Goal: Transaction & Acquisition: Book appointment/travel/reservation

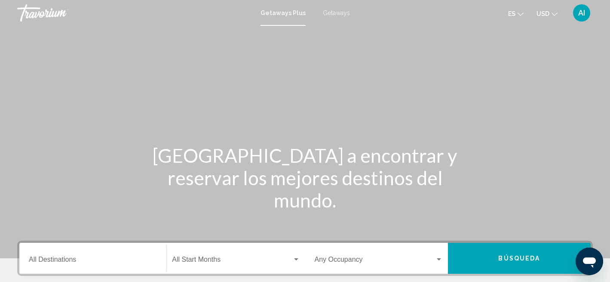
click at [91, 258] on input "Destination All Destinations" at bounding box center [93, 261] width 128 height 8
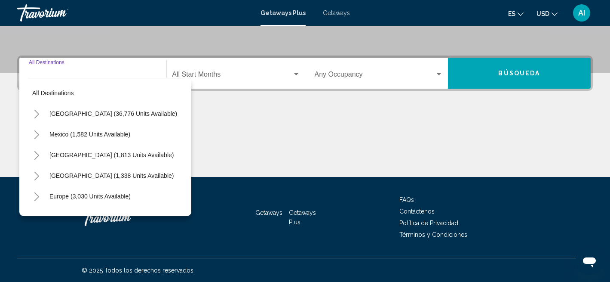
scroll to position [185, 0]
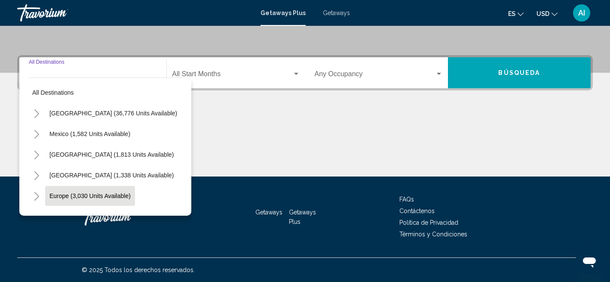
click at [92, 194] on span "Europe (3,030 units available)" at bounding box center [89, 195] width 81 height 7
type input "**********"
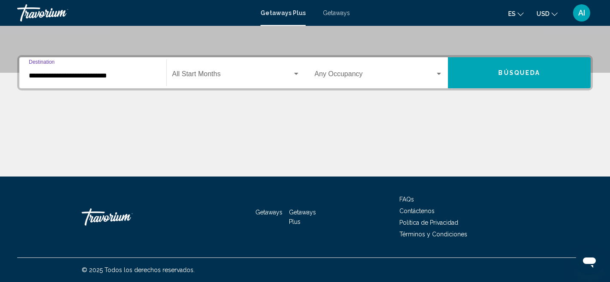
click at [211, 75] on span "Search widget" at bounding box center [232, 76] width 120 height 8
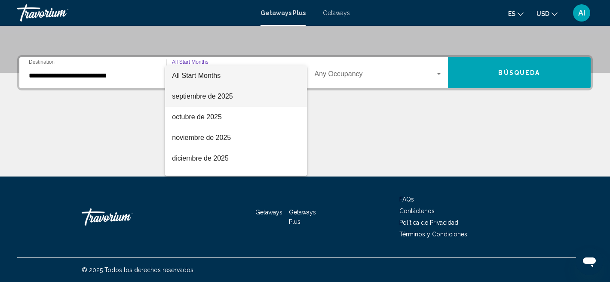
click at [213, 95] on span "septiembre de 2025" at bounding box center [236, 96] width 128 height 21
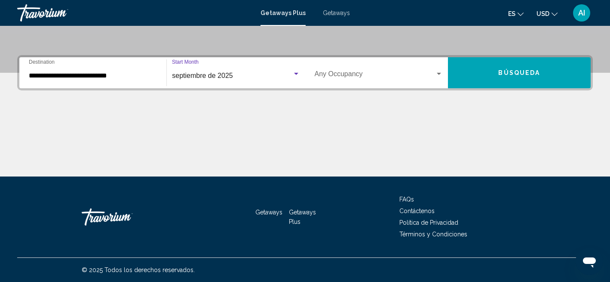
click at [440, 73] on div "Search widget" at bounding box center [439, 74] width 4 height 2
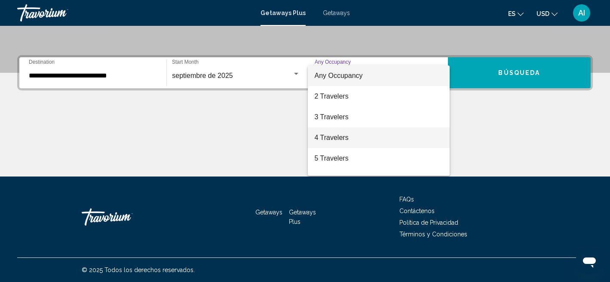
click at [339, 137] on span "4 Travelers" at bounding box center [379, 137] width 128 height 21
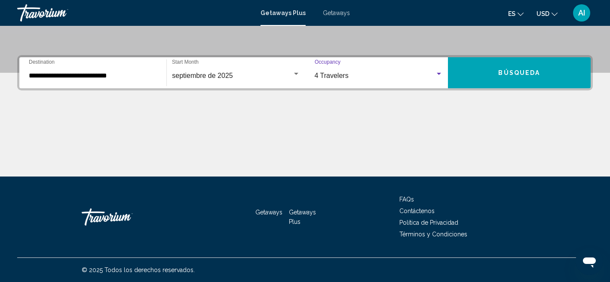
click at [524, 71] on span "Búsqueda" at bounding box center [519, 73] width 42 height 7
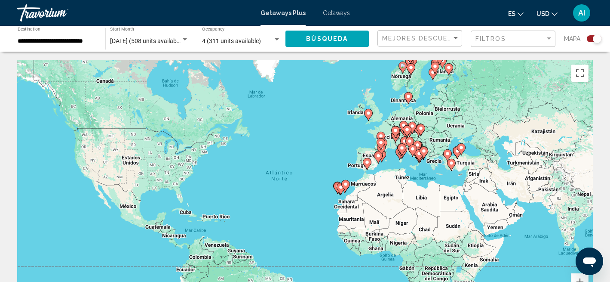
click at [323, 144] on div "Para activar la función de arrastre con el teclado, pulsa Alt + Intro. Cuando h…" at bounding box center [305, 189] width 576 height 258
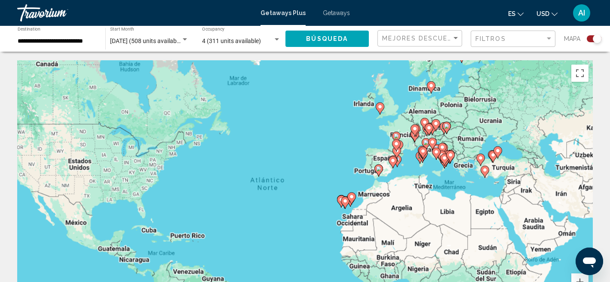
click at [323, 144] on div "Para activar la función de arrastre con el teclado, pulsa Alt + Intro. Cuando h…" at bounding box center [305, 189] width 576 height 258
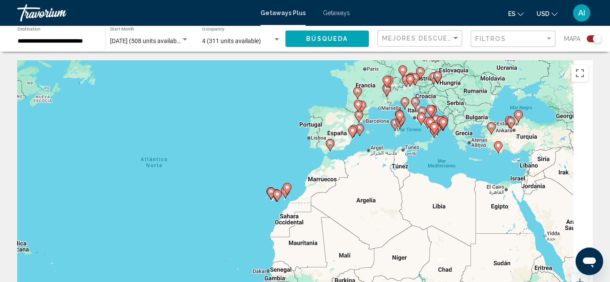
drag, startPoint x: 371, startPoint y: 169, endPoint x: 288, endPoint y: 123, distance: 94.5
click at [288, 123] on div "Para activar la función de arrastre con el teclado, pulsa Alt + Intro. Cuando h…" at bounding box center [305, 189] width 576 height 258
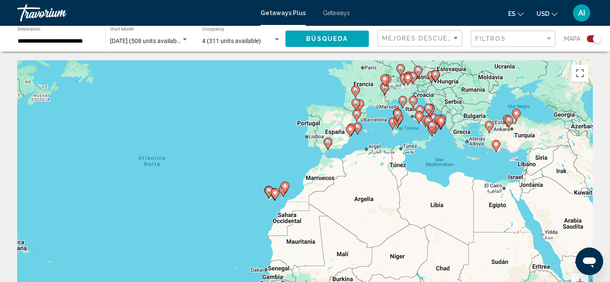
click at [288, 123] on div "Para activar la función de arrastre con el teclado, pulsa Alt + Intro. Cuando h…" at bounding box center [305, 189] width 576 height 258
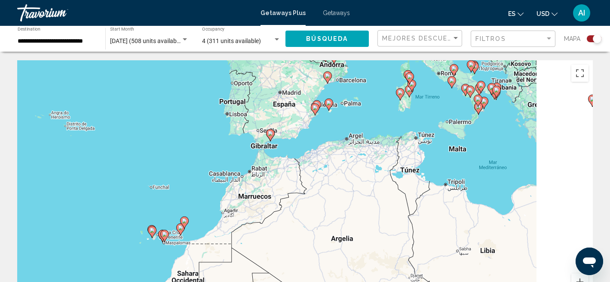
drag, startPoint x: 322, startPoint y: 191, endPoint x: 222, endPoint y: 155, distance: 106.5
click at [222, 155] on div "Para activar la función de arrastre con el teclado, pulsa Alt + Intro. Cuando h…" at bounding box center [305, 189] width 576 height 258
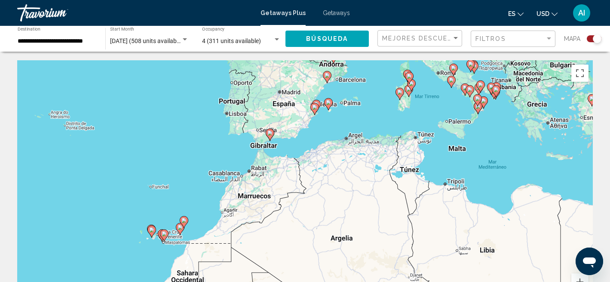
click at [222, 155] on div "Para activar la función de arrastre con el teclado, pulsa Alt + Intro. Cuando h…" at bounding box center [305, 189] width 576 height 258
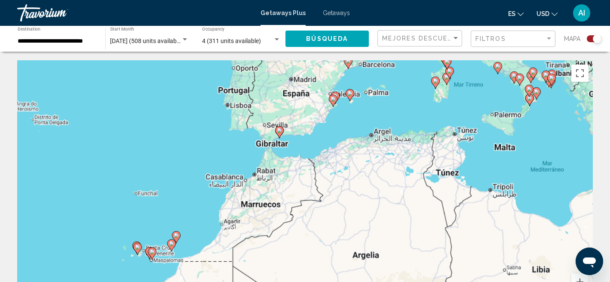
click at [222, 155] on div "Para activar la función de arrastre con el teclado, pulsa Alt + Intro. Cuando h…" at bounding box center [305, 189] width 576 height 258
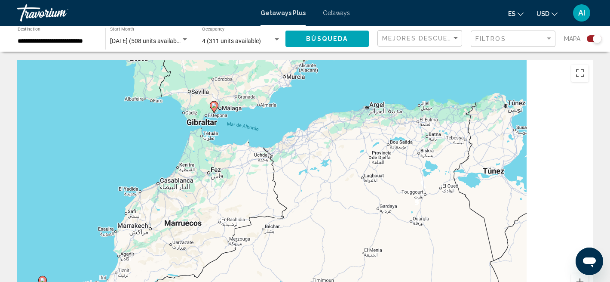
drag, startPoint x: 266, startPoint y: 146, endPoint x: 145, endPoint y: 131, distance: 121.8
click at [145, 131] on div "Para activar la función de arrastre con el teclado, pulsa Alt + Intro. Cuando h…" at bounding box center [305, 189] width 576 height 258
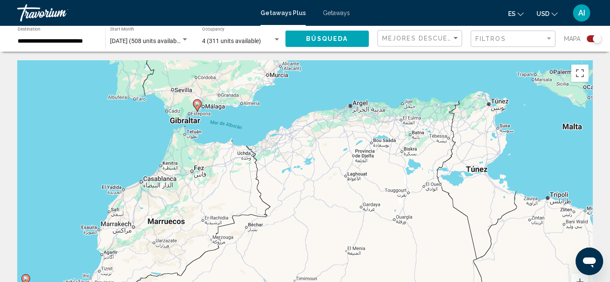
click at [256, 107] on div "Para activar la función de arrastre con el teclado, pulsa Alt + Intro. Cuando h…" at bounding box center [305, 189] width 576 height 258
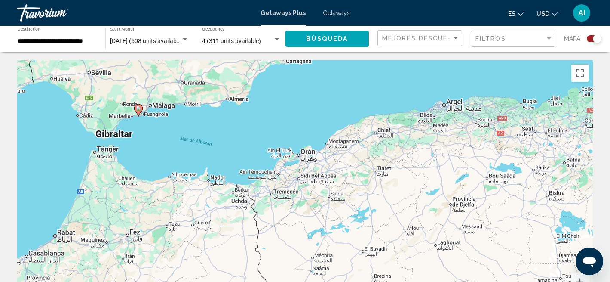
click at [244, 132] on div "Para activar la función de arrastre con el teclado, pulsa Alt + Intro. Cuando h…" at bounding box center [305, 189] width 576 height 258
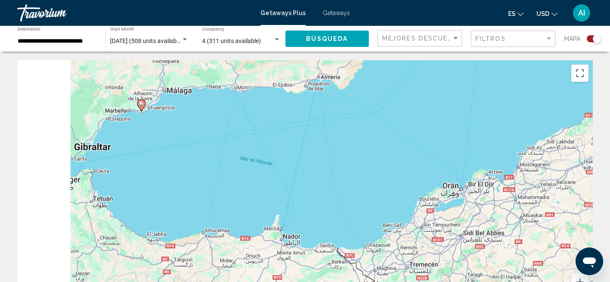
drag, startPoint x: 90, startPoint y: 105, endPoint x: 257, endPoint y: 114, distance: 166.6
click at [257, 114] on div "Para activar la función de arrastre con el teclado, pulsa Alt + Intro. Cuando h…" at bounding box center [305, 189] width 576 height 258
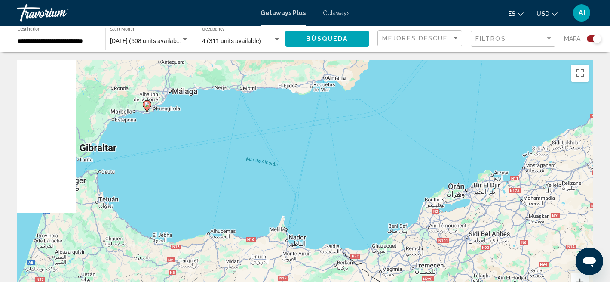
click at [257, 114] on div "Para activar la función de arrastre con el teclado, pulsa Alt + Intro. Cuando h…" at bounding box center [305, 189] width 576 height 258
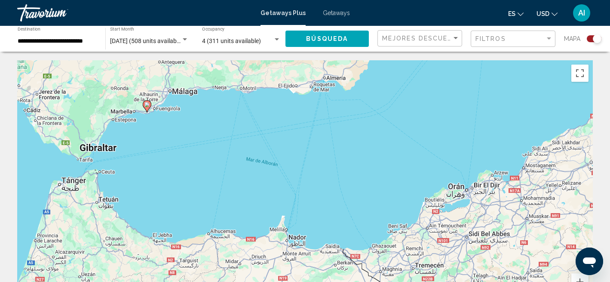
click at [257, 114] on div "Para activar la función de arrastre con el teclado, pulsa Alt + Intro. Cuando h…" at bounding box center [305, 189] width 576 height 258
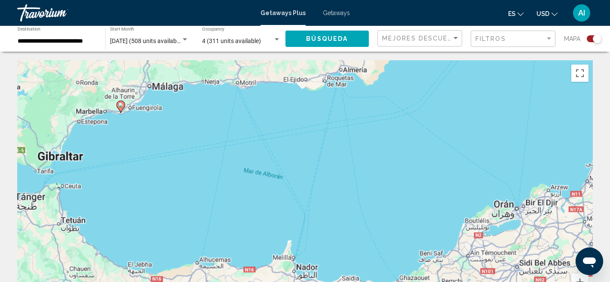
click at [257, 114] on div "Para activar la función de arrastre con el teclado, pulsa Alt + Intro. Cuando h…" at bounding box center [305, 189] width 576 height 258
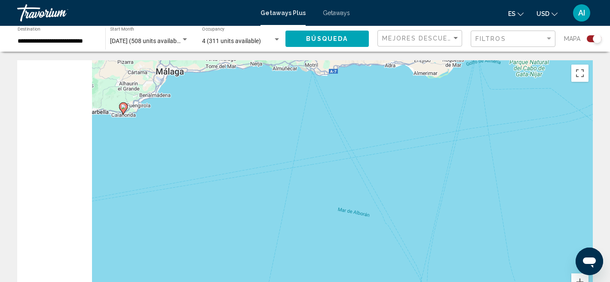
drag, startPoint x: 107, startPoint y: 115, endPoint x: 218, endPoint y: 120, distance: 110.6
click at [218, 120] on div "Para activar la función de arrastre con el teclado, pulsa Alt + Intro. Cuando h…" at bounding box center [305, 189] width 576 height 258
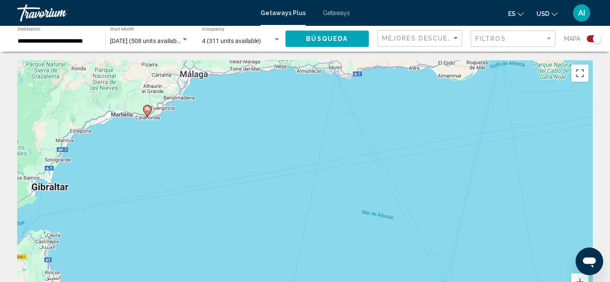
click at [218, 120] on div "Para activar la función de arrastre con el teclado, pulsa Alt + Intro. Cuando h…" at bounding box center [305, 189] width 576 height 258
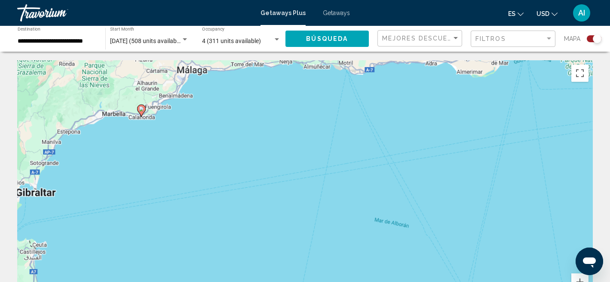
click at [218, 120] on div "Para activar la función de arrastre con el teclado, pulsa Alt + Intro. Cuando h…" at bounding box center [305, 189] width 576 height 258
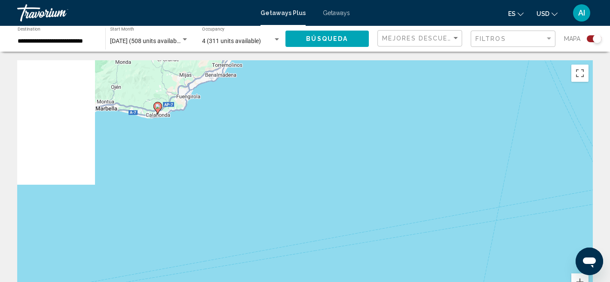
drag, startPoint x: 95, startPoint y: 129, endPoint x: 176, endPoint y: 129, distance: 81.3
click at [176, 129] on div "Para activar la función de arrastre con el teclado, pulsa Alt + Intro. Cuando h…" at bounding box center [305, 189] width 576 height 258
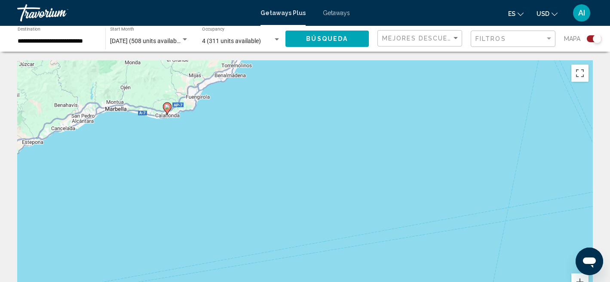
click at [176, 129] on div "Para activar la función de arrastre con el teclado, pulsa Alt + Intro. Cuando h…" at bounding box center [305, 189] width 576 height 258
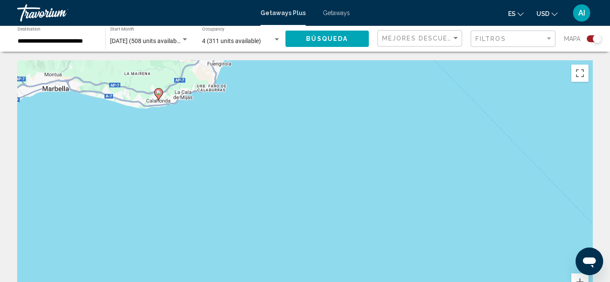
click at [159, 93] on image "Main content" at bounding box center [158, 92] width 5 height 5
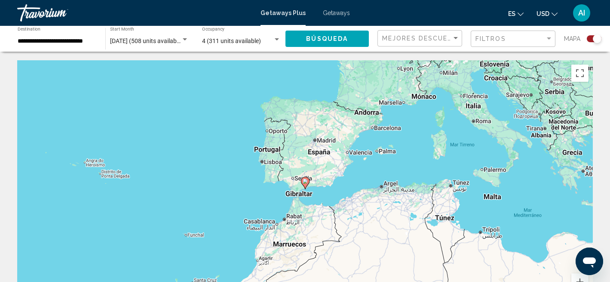
click at [307, 182] on image "Main content" at bounding box center [305, 180] width 5 height 5
type input "**********"
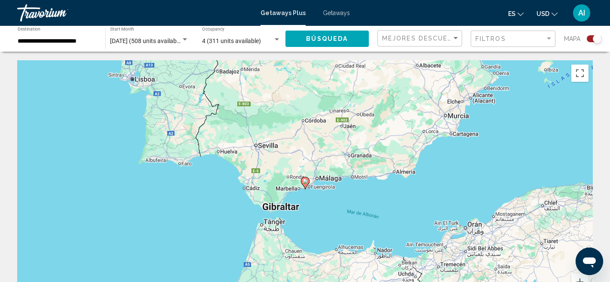
click at [307, 182] on image "Main content" at bounding box center [305, 180] width 5 height 5
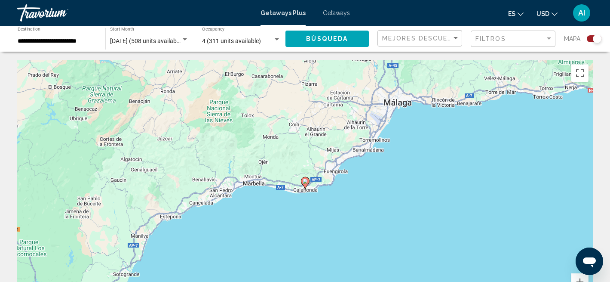
click at [306, 181] on image "Main content" at bounding box center [305, 180] width 5 height 5
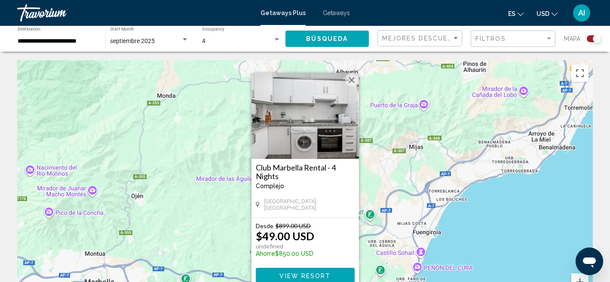
click at [326, 274] on span "View Resort" at bounding box center [304, 275] width 51 height 7
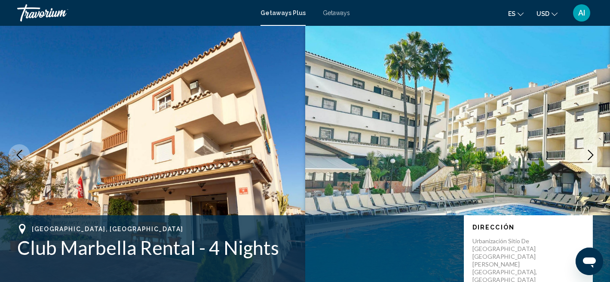
scroll to position [14, 0]
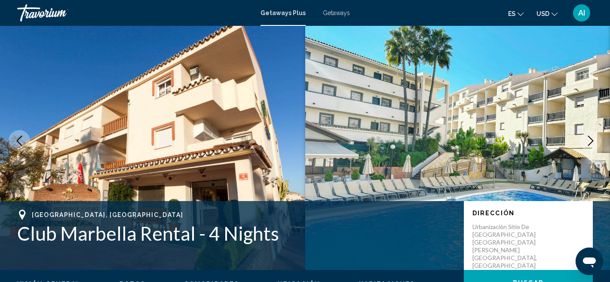
click at [430, 127] on img "Main content" at bounding box center [457, 141] width 305 height 258
click at [593, 139] on icon "Next image" at bounding box center [591, 140] width 10 height 10
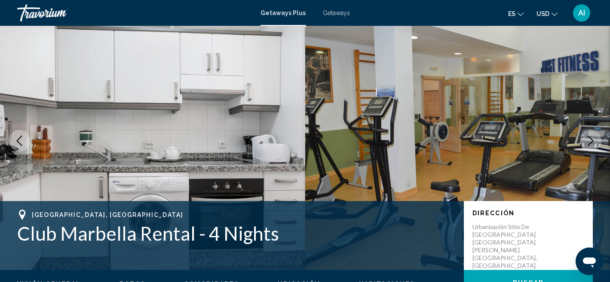
click at [593, 139] on icon "Next image" at bounding box center [591, 140] width 10 height 10
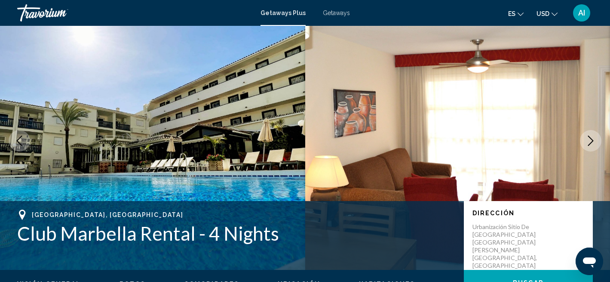
click at [593, 139] on icon "Next image" at bounding box center [591, 140] width 10 height 10
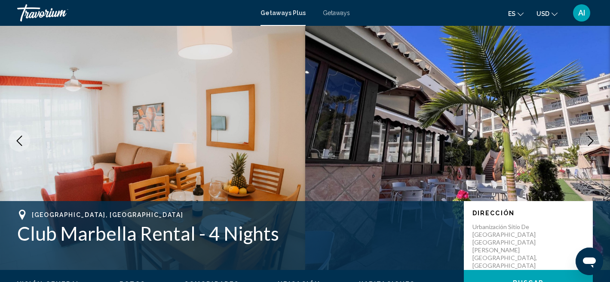
click at [593, 139] on icon "Next image" at bounding box center [591, 140] width 10 height 10
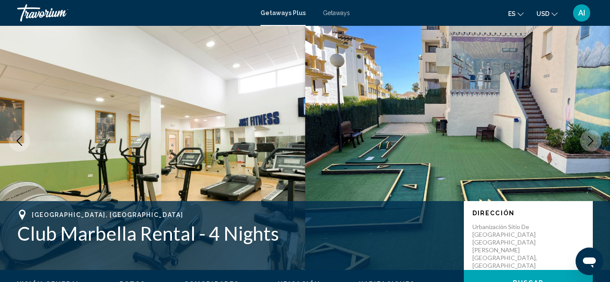
click at [593, 139] on icon "Next image" at bounding box center [591, 140] width 10 height 10
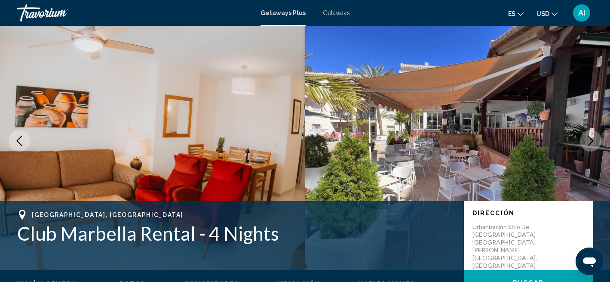
click at [593, 139] on icon "Next image" at bounding box center [591, 140] width 10 height 10
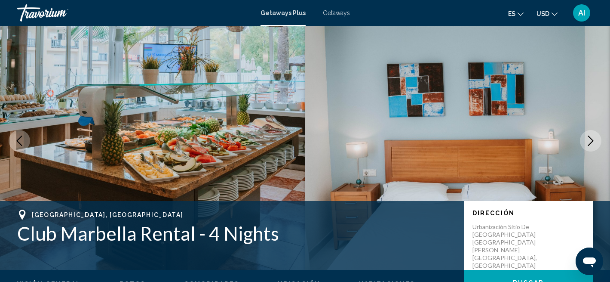
click at [593, 139] on icon "Next image" at bounding box center [591, 140] width 10 height 10
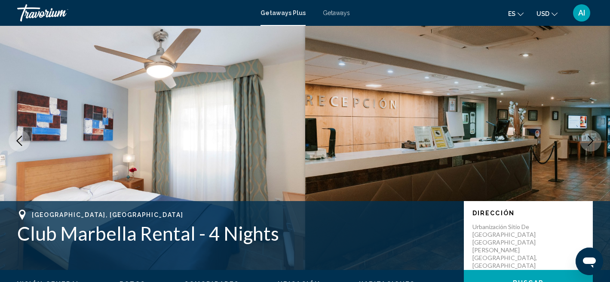
click at [593, 139] on icon "Next image" at bounding box center [591, 140] width 10 height 10
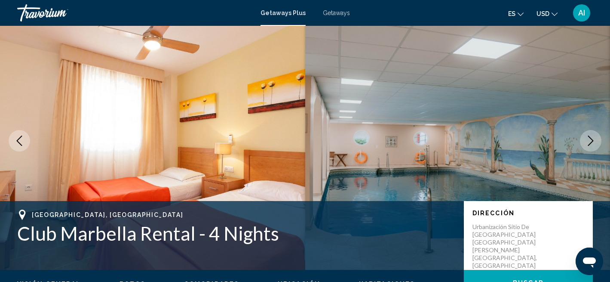
click at [593, 139] on icon "Next image" at bounding box center [591, 140] width 10 height 10
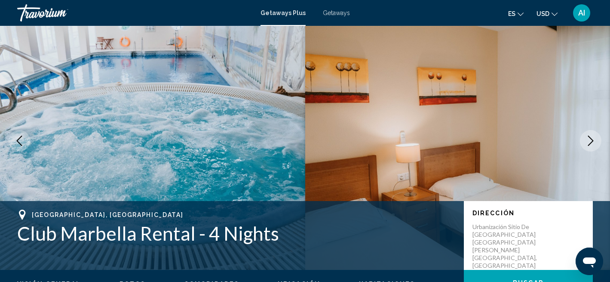
click at [335, 112] on img "Main content" at bounding box center [457, 141] width 305 height 258
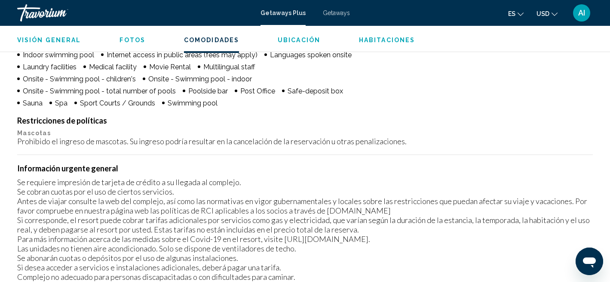
scroll to position [778, 0]
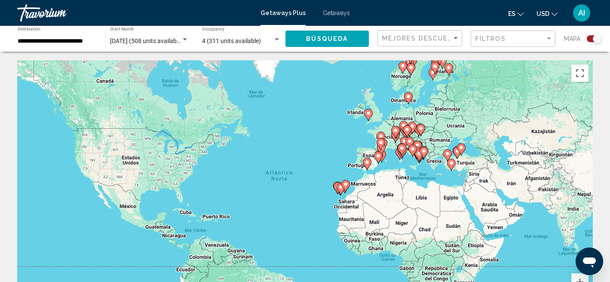
click at [571, 47] on div "Mapa" at bounding box center [582, 39] width 37 height 18
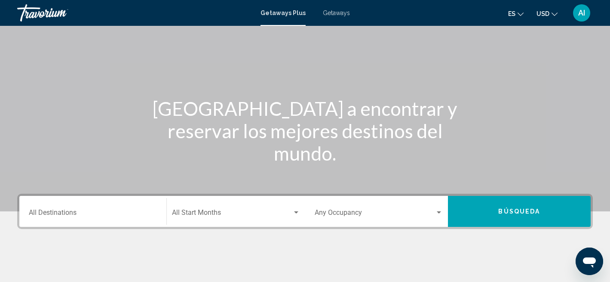
scroll to position [52, 0]
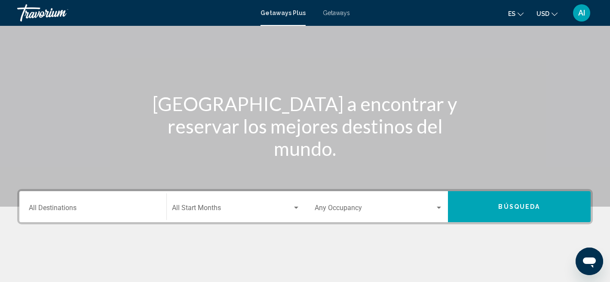
click at [78, 212] on input "Destination All Destinations" at bounding box center [93, 210] width 128 height 8
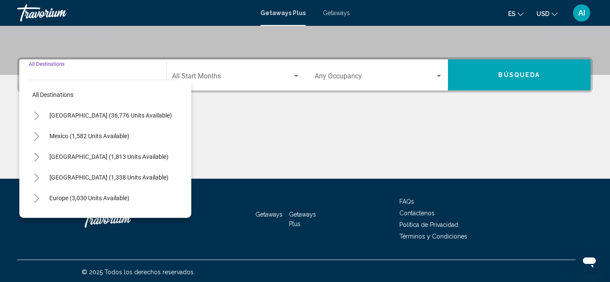
scroll to position [185, 0]
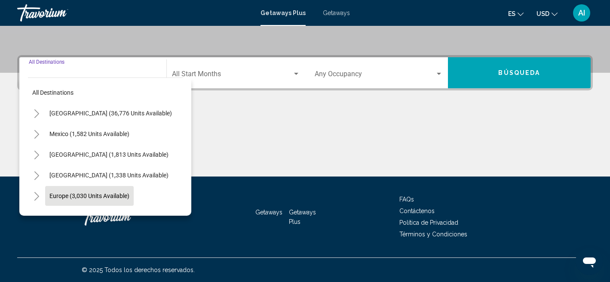
click at [78, 193] on span "Europe (3,030 units available)" at bounding box center [89, 195] width 80 height 7
type input "**********"
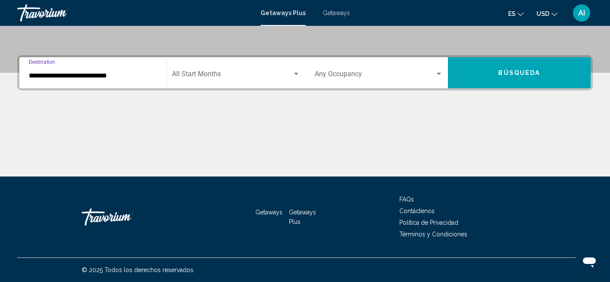
click at [224, 76] on span "Search widget" at bounding box center [232, 76] width 120 height 8
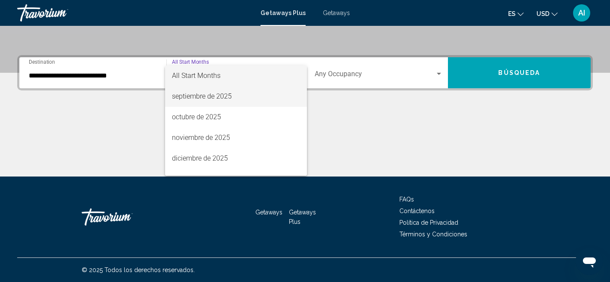
click at [215, 96] on span "septiembre de 2025" at bounding box center [236, 96] width 128 height 21
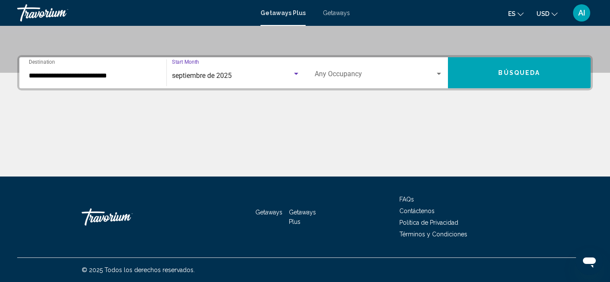
click at [511, 74] on span "Búsqueda" at bounding box center [519, 73] width 42 height 7
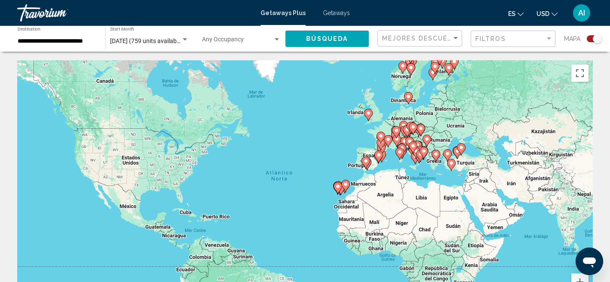
click at [331, 144] on div "Para activar la función de arrastre con el teclado, pulsa Alt + Intro. Cuando h…" at bounding box center [305, 189] width 576 height 258
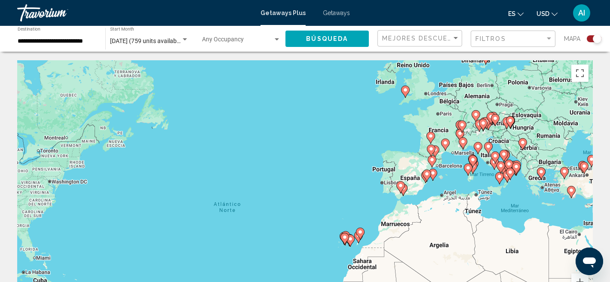
drag, startPoint x: 381, startPoint y: 136, endPoint x: 283, endPoint y: 108, distance: 101.1
click at [283, 108] on div "Para activar la función de arrastre con el teclado, pulsa Alt + Intro. Cuando h…" at bounding box center [305, 189] width 576 height 258
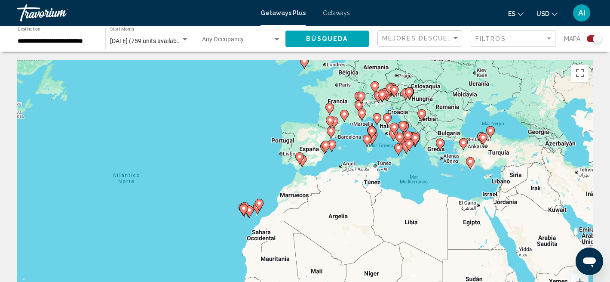
click at [283, 108] on div "Para activar la función de arrastre con el teclado, pulsa Alt + Intro. Cuando h…" at bounding box center [305, 189] width 576 height 258
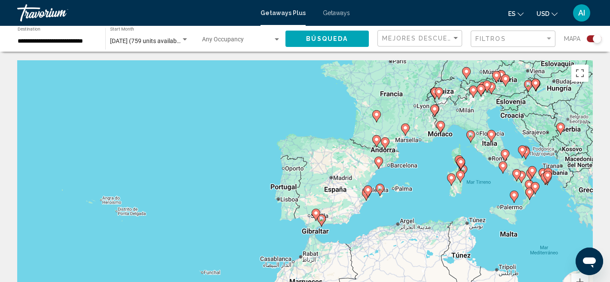
click at [221, 139] on div "Para activar la función de arrastre con el teclado, pulsa Alt + Intro. Cuando h…" at bounding box center [305, 189] width 576 height 258
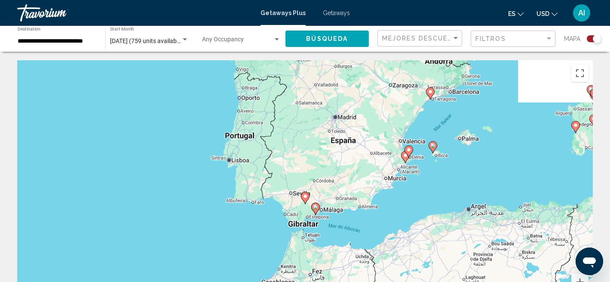
drag, startPoint x: 390, startPoint y: 236, endPoint x: 282, endPoint y: 137, distance: 147.3
click at [282, 137] on div "Para activar la función de arrastre con el teclado, pulsa Alt + Intro. Cuando h…" at bounding box center [305, 189] width 576 height 258
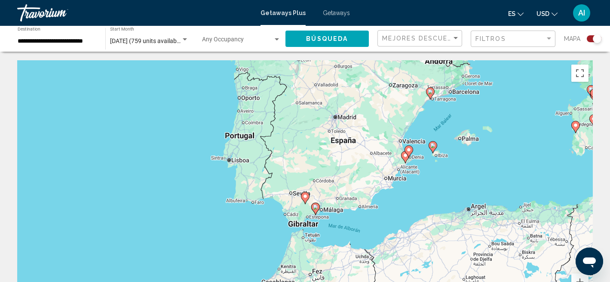
click at [400, 206] on div "Para activar la función de arrastre con el teclado, pulsa Alt + Intro. Cuando h…" at bounding box center [305, 189] width 576 height 258
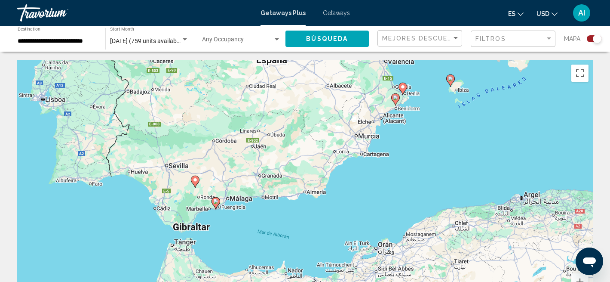
drag, startPoint x: 400, startPoint y: 206, endPoint x: 362, endPoint y: 170, distance: 52.0
click at [367, 176] on div "Para activar la función de arrastre con el teclado, pulsa Alt + Intro. Cuando h…" at bounding box center [305, 189] width 576 height 258
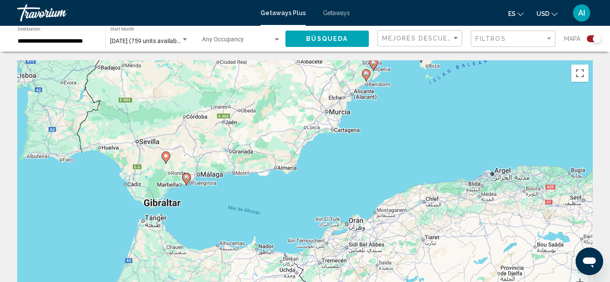
click at [356, 168] on div "Para activar la función de arrastre con el teclado, pulsa Alt + Intro. Cuando h…" at bounding box center [305, 189] width 576 height 258
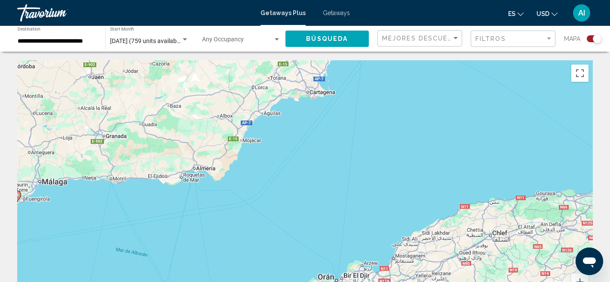
click at [258, 144] on div "Para activar la función de arrastre con el teclado, pulsa Alt + Intro. Cuando h…" at bounding box center [305, 189] width 576 height 258
drag, startPoint x: 40, startPoint y: 164, endPoint x: 168, endPoint y: 152, distance: 128.3
click at [168, 152] on div "Para activar la función de arrastre con el teclado, pulsa Alt + Intro. Cuando h…" at bounding box center [305, 189] width 576 height 258
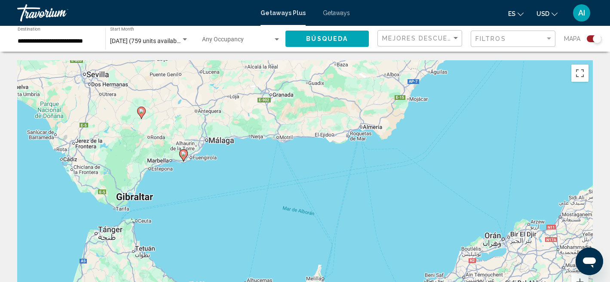
drag, startPoint x: 146, startPoint y: 221, endPoint x: 313, endPoint y: 180, distance: 171.9
click at [313, 180] on div "Para activar la función de arrastre con el teclado, pulsa Alt + Intro. Cuando h…" at bounding box center [305, 189] width 576 height 258
click at [187, 182] on div "Para activar la función de arrastre con el teclado, pulsa Alt + Intro. Cuando h…" at bounding box center [305, 189] width 576 height 258
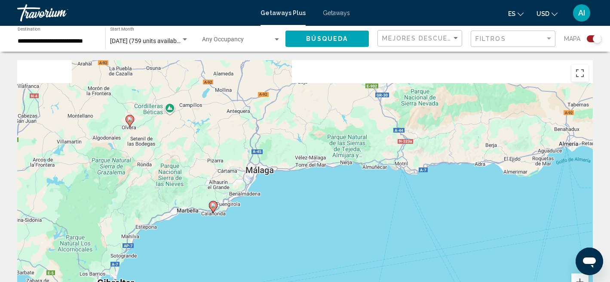
drag, startPoint x: 267, startPoint y: 139, endPoint x: 301, endPoint y: 213, distance: 81.6
click at [301, 213] on div "Para activar la función de arrastre con el teclado, pulsa Alt + Intro. Cuando h…" at bounding box center [305, 189] width 576 height 258
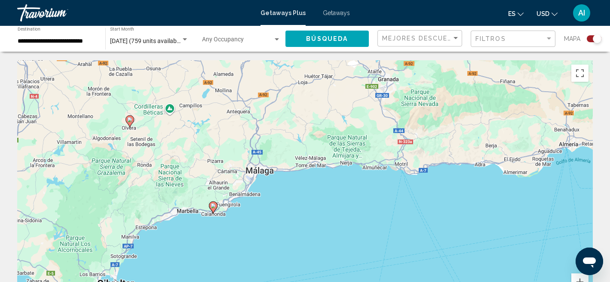
click at [213, 209] on icon "Main content" at bounding box center [213, 207] width 8 height 11
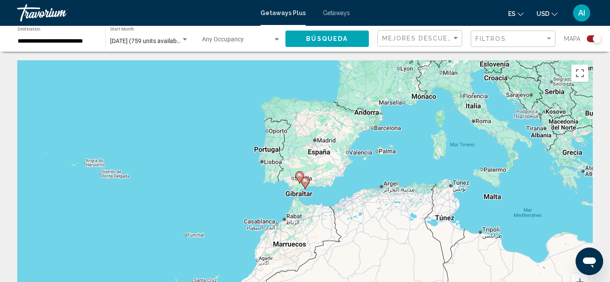
click at [306, 181] on image "Main content" at bounding box center [305, 180] width 5 height 5
type input "**********"
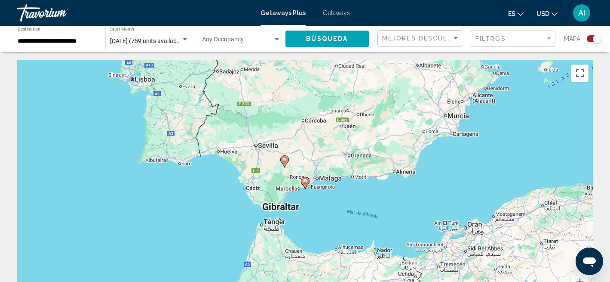
click at [306, 181] on image "Main content" at bounding box center [305, 180] width 5 height 5
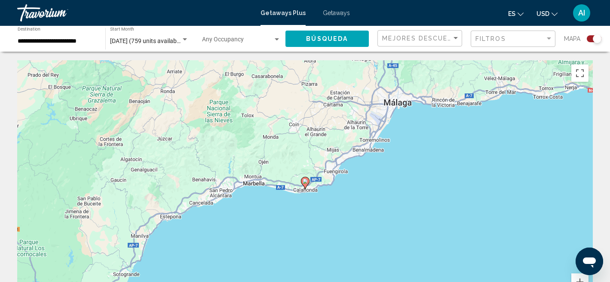
click at [306, 181] on image "Main content" at bounding box center [305, 180] width 5 height 5
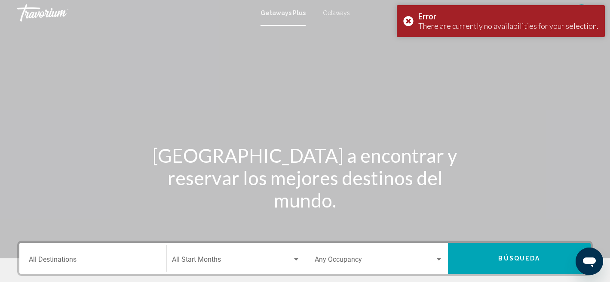
click at [92, 248] on div "Destination All Destinations" at bounding box center [93, 258] width 128 height 27
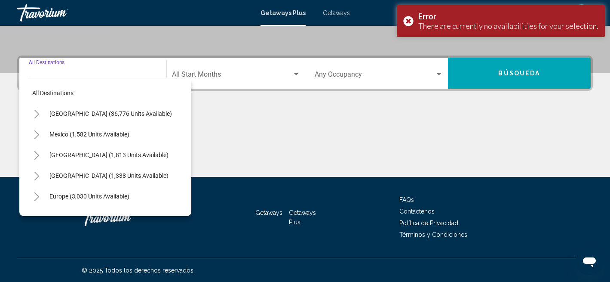
scroll to position [185, 0]
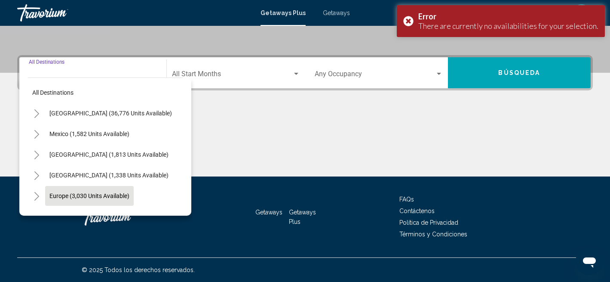
click at [92, 197] on span "Europe (3,030 units available)" at bounding box center [89, 195] width 80 height 7
type input "**********"
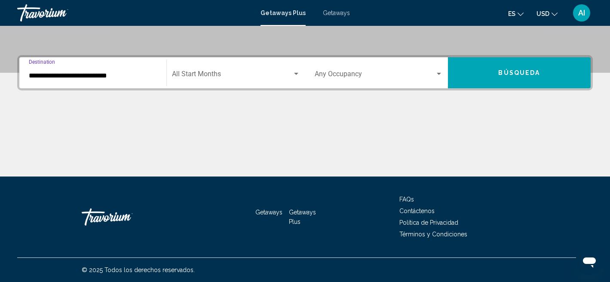
click at [220, 68] on div "Start Month All Start Months" at bounding box center [236, 72] width 128 height 27
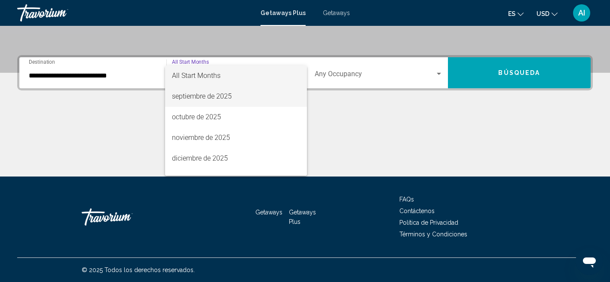
click at [218, 95] on span "septiembre de 2025" at bounding box center [236, 96] width 128 height 21
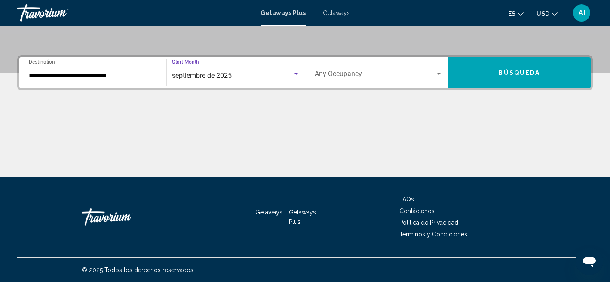
click at [356, 68] on div "Occupancy Any Occupancy" at bounding box center [379, 72] width 128 height 27
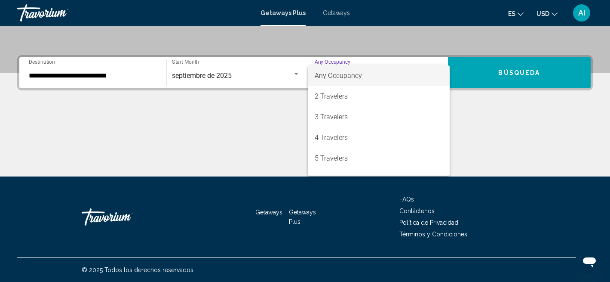
click at [552, 143] on div at bounding box center [305, 141] width 610 height 282
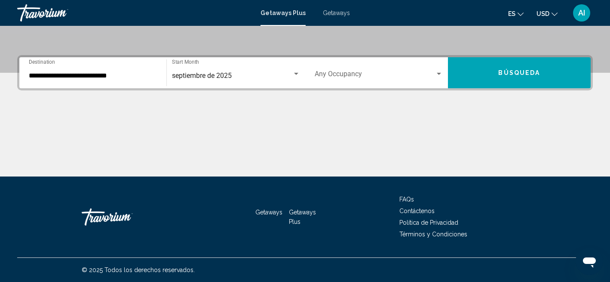
click at [539, 71] on span "Búsqueda" at bounding box center [519, 73] width 42 height 7
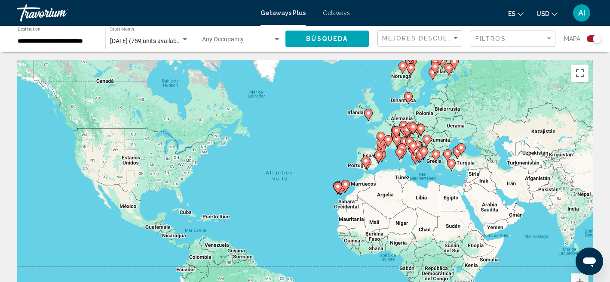
click at [320, 144] on div "Para activar la función de arrastre con el teclado, pulsa Alt + Intro. Cuando h…" at bounding box center [305, 189] width 576 height 258
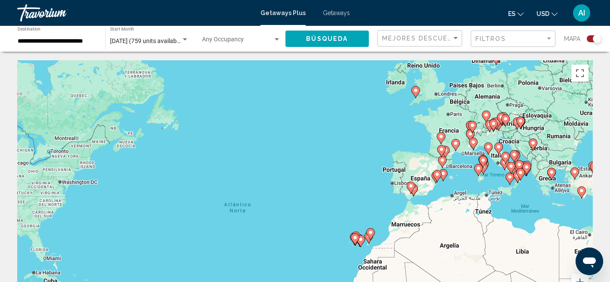
click at [320, 144] on div "Para activar la función de arrastre con el teclado, pulsa Alt + Intro. Cuando h…" at bounding box center [305, 189] width 576 height 258
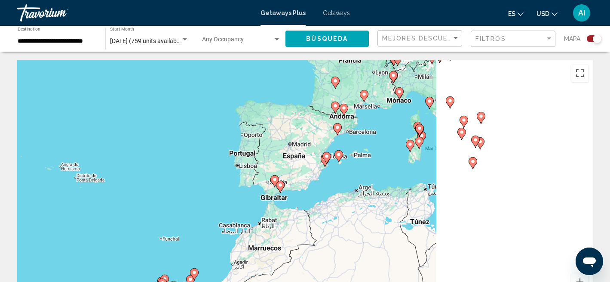
drag, startPoint x: 393, startPoint y: 168, endPoint x: 165, endPoint y: 111, distance: 235.3
click at [165, 111] on div "Para activar la función de arrastre con el teclado, pulsa Alt + Intro. Cuando h…" at bounding box center [305, 189] width 576 height 258
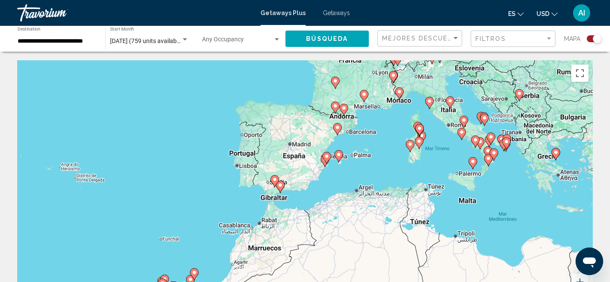
click at [368, 184] on div "Para activar la función de arrastre con el teclado, pulsa Alt + Intro. Cuando h…" at bounding box center [305, 189] width 576 height 258
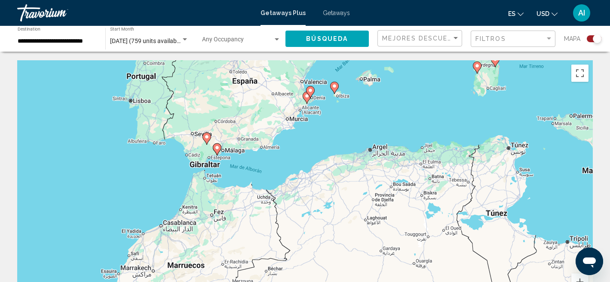
drag, startPoint x: 298, startPoint y: 174, endPoint x: 334, endPoint y: 117, distance: 66.7
click at [334, 117] on div "Para activar la función de arrastre con el teclado, pulsa Alt + Intro. Cuando h…" at bounding box center [305, 189] width 576 height 258
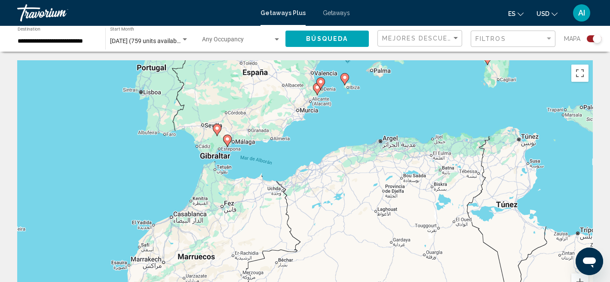
click at [334, 117] on div "Para activar la función de arrastre con el teclado, pulsa Alt + Intro. Cuando h…" at bounding box center [305, 189] width 576 height 258
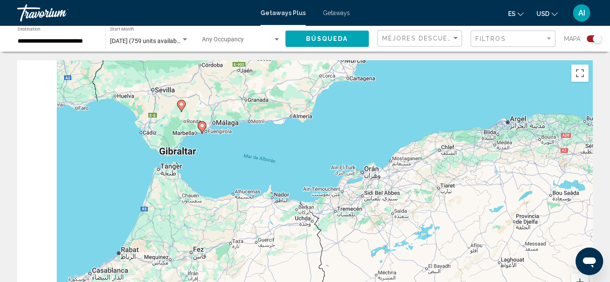
drag, startPoint x: 249, startPoint y: 158, endPoint x: 332, endPoint y: 114, distance: 93.7
click at [332, 114] on div "Para activar la función de arrastre con el teclado, pulsa Alt + Intro. Cuando h…" at bounding box center [305, 189] width 576 height 258
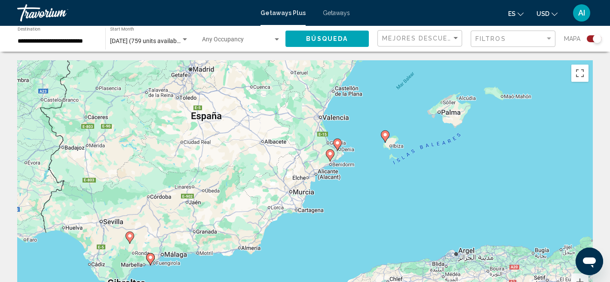
drag, startPoint x: 393, startPoint y: 91, endPoint x: 341, endPoint y: 224, distance: 142.6
click at [341, 224] on div "Para activar la función de arrastre con el teclado, pulsa Alt + Intro. Cuando h…" at bounding box center [305, 189] width 576 height 258
click at [339, 143] on image "Main content" at bounding box center [337, 142] width 5 height 5
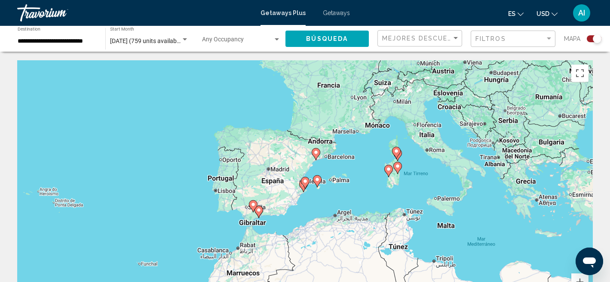
click at [307, 181] on image "Main content" at bounding box center [305, 180] width 5 height 5
type input "**********"
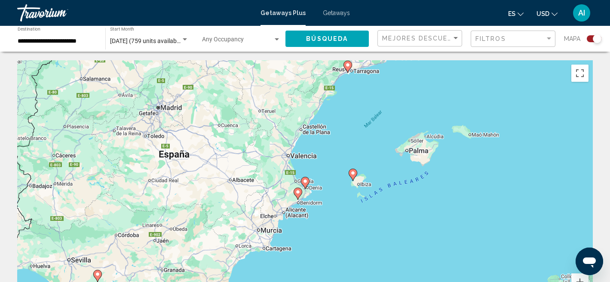
click at [307, 183] on image "Main content" at bounding box center [305, 180] width 5 height 5
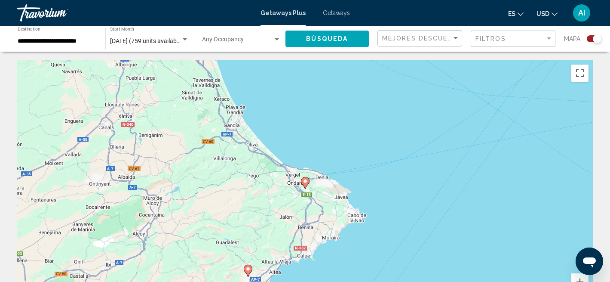
click at [304, 183] on image "Main content" at bounding box center [305, 180] width 5 height 5
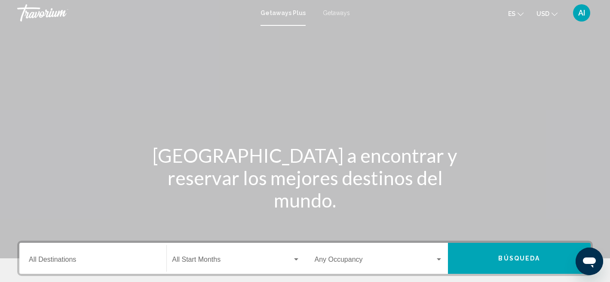
click at [61, 249] on div "Destination All Destinations" at bounding box center [93, 258] width 128 height 27
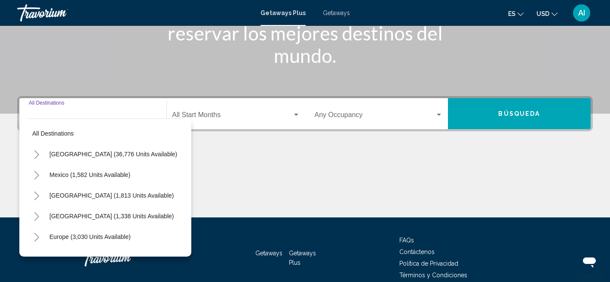
scroll to position [185, 0]
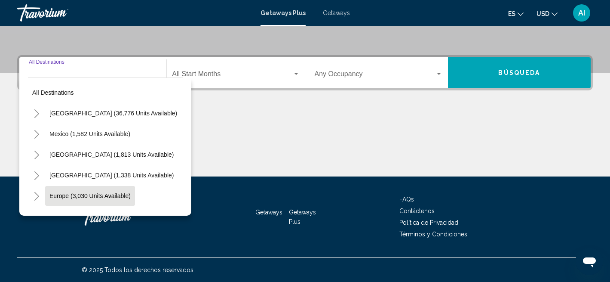
click at [120, 193] on span "Europe (3,030 units available)" at bounding box center [89, 195] width 81 height 7
type input "**********"
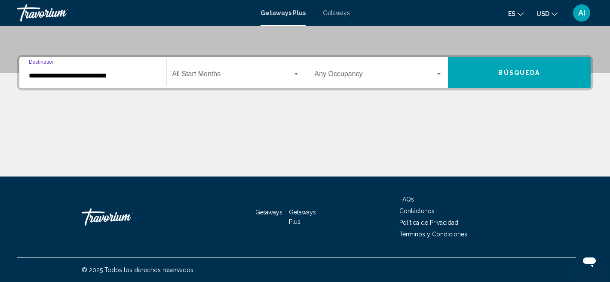
click at [212, 88] on div "**********" at bounding box center [305, 72] width 576 height 35
click at [223, 67] on div "Start Month All Start Months" at bounding box center [236, 72] width 128 height 27
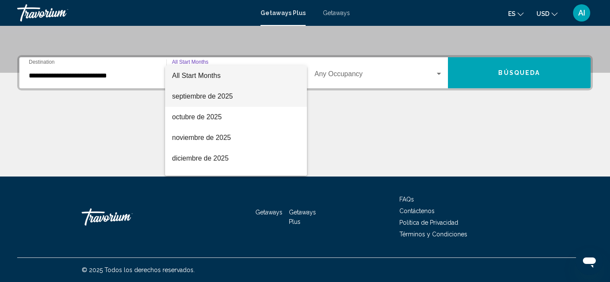
click at [215, 99] on span "septiembre de 2025" at bounding box center [236, 96] width 128 height 21
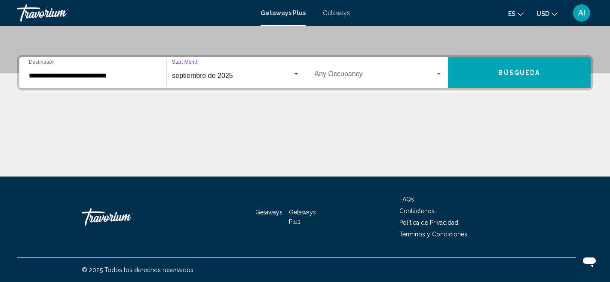
click at [516, 71] on span "Búsqueda" at bounding box center [519, 73] width 42 height 7
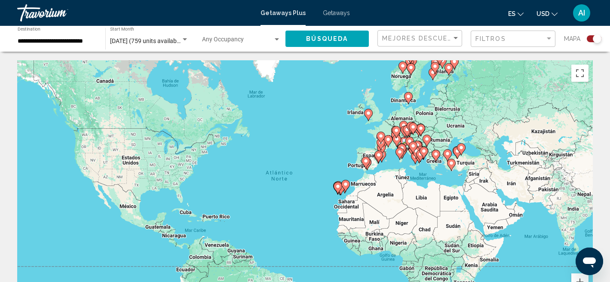
click at [352, 158] on div "Para activar la función de arrastre con el teclado, pulsa Alt + Intro. Cuando h…" at bounding box center [305, 189] width 576 height 258
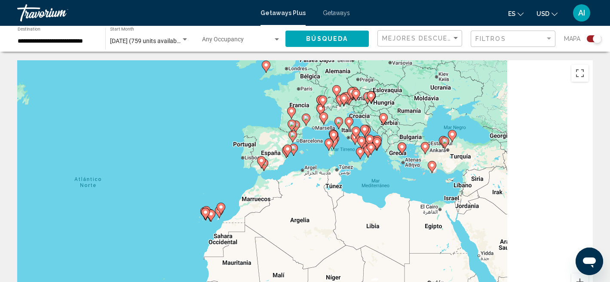
drag, startPoint x: 339, startPoint y: 131, endPoint x: 218, endPoint y: 120, distance: 121.3
click at [218, 120] on div "Para activar la función de arrastre con el teclado, pulsa Alt + Intro. Cuando h…" at bounding box center [305, 189] width 576 height 258
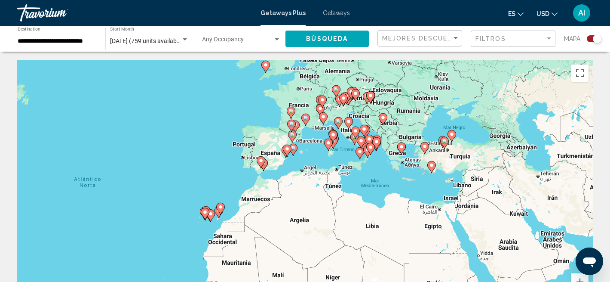
click at [218, 120] on div "Para activar la función de arrastre con el teclado, pulsa Alt + Intro. Cuando h…" at bounding box center [305, 189] width 576 height 258
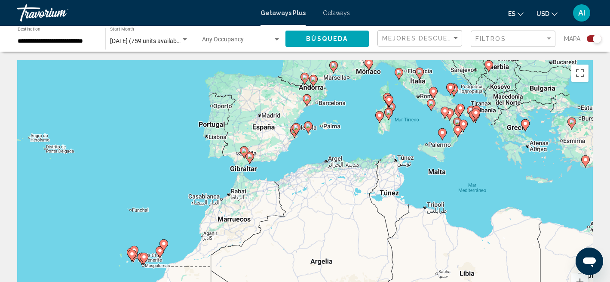
drag, startPoint x: 246, startPoint y: 232, endPoint x: 185, endPoint y: 171, distance: 86.0
click at [185, 171] on div "Para activar la función de arrastre con el teclado, pulsa Alt + Intro. Cuando h…" at bounding box center [305, 189] width 576 height 258
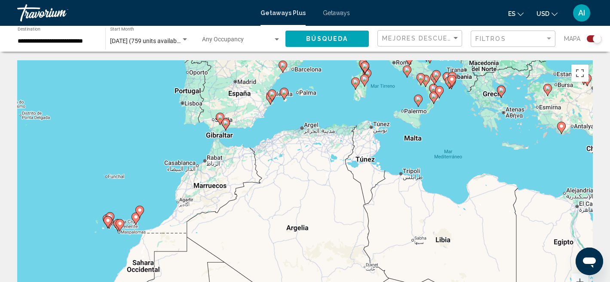
click at [185, 171] on div "Para activar la función de arrastre con el teclado, pulsa Alt + Intro. Cuando h…" at bounding box center [305, 189] width 576 height 258
click at [185, 146] on div "Para activar la función de arrastre con el teclado, pulsa Alt + Intro. Cuando h…" at bounding box center [305, 189] width 576 height 258
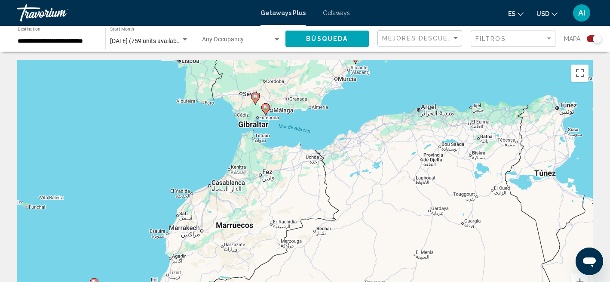
click at [185, 146] on div "Para activar la función de arrastre con el teclado, pulsa Alt + Intro. Cuando h…" at bounding box center [305, 189] width 576 height 258
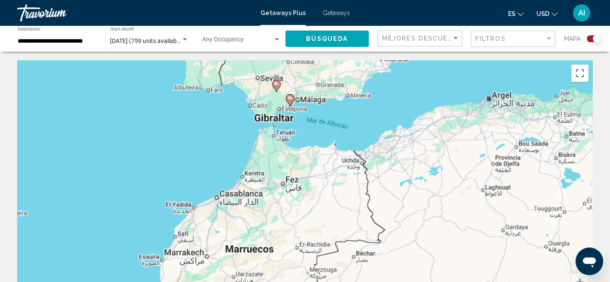
click at [185, 146] on div "Para activar la función de arrastre con el teclado, pulsa Alt + Intro. Cuando h…" at bounding box center [305, 189] width 576 height 258
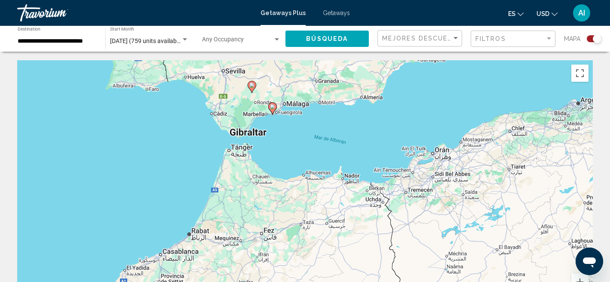
drag, startPoint x: 405, startPoint y: 95, endPoint x: 330, endPoint y: 125, distance: 80.6
click at [330, 125] on div "Para activar la función de arrastre con el teclado, pulsa Alt + Intro. Cuando h…" at bounding box center [305, 189] width 576 height 258
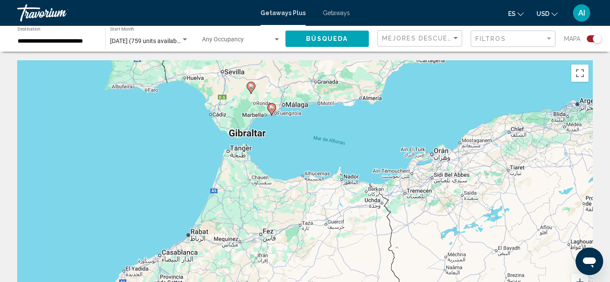
click at [330, 125] on div "Para activar la función de arrastre con el teclado, pulsa Alt + Intro. Cuando h…" at bounding box center [305, 189] width 576 height 258
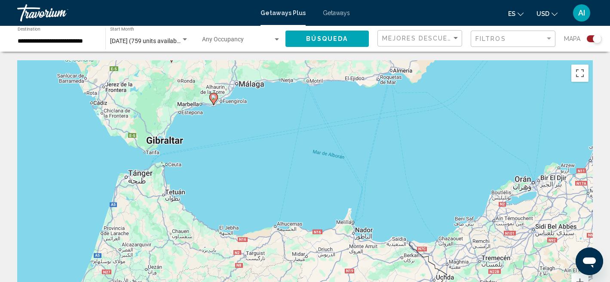
click at [256, 131] on div "Para activar la función de arrastre con el teclado, pulsa Alt + Intro. Cuando h…" at bounding box center [305, 189] width 576 height 258
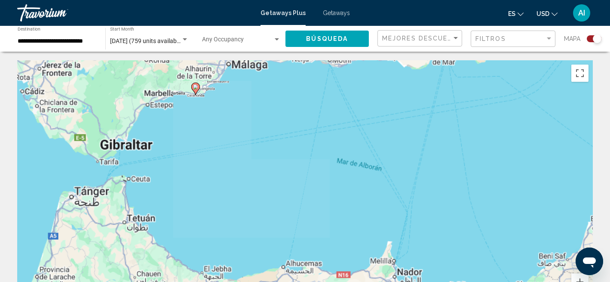
click at [256, 131] on div "Para activar la función de arrastre con el teclado, pulsa Alt + Intro. Cuando h…" at bounding box center [305, 189] width 576 height 258
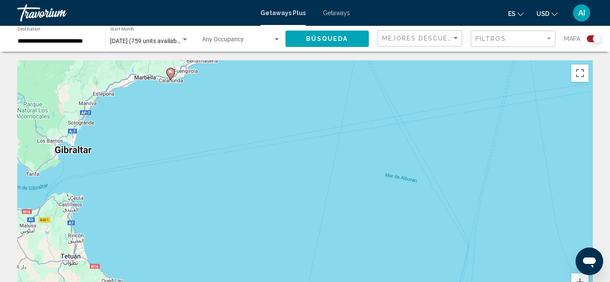
click at [171, 73] on image "Main content" at bounding box center [170, 72] width 5 height 5
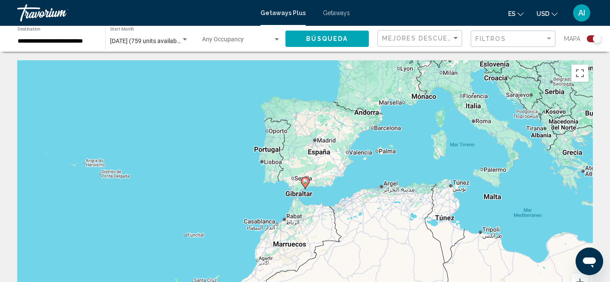
click at [307, 183] on image "Main content" at bounding box center [305, 180] width 5 height 5
type input "**********"
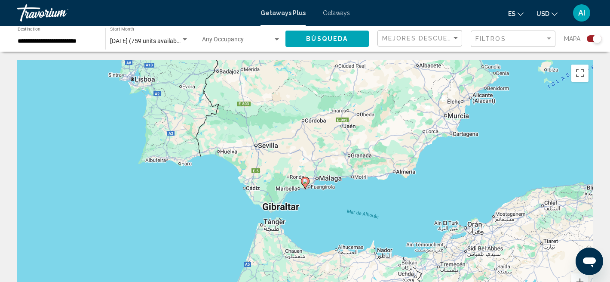
click at [307, 183] on image "Main content" at bounding box center [305, 180] width 5 height 5
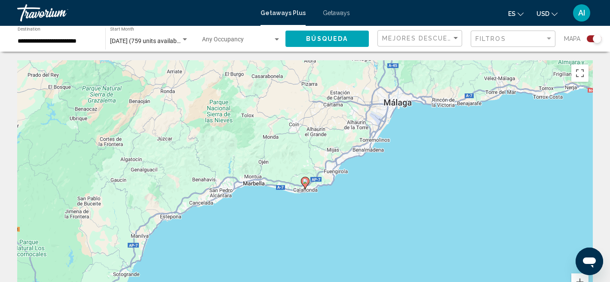
click at [307, 183] on image "Main content" at bounding box center [305, 180] width 5 height 5
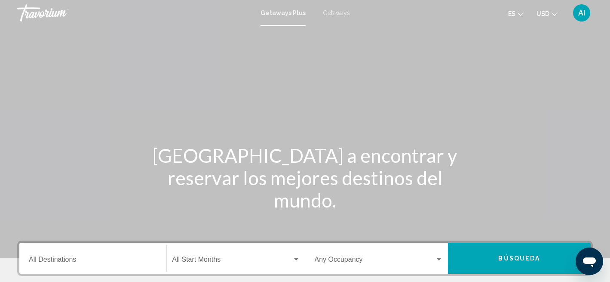
click at [61, 260] on input "Destination All Destinations" at bounding box center [93, 261] width 128 height 8
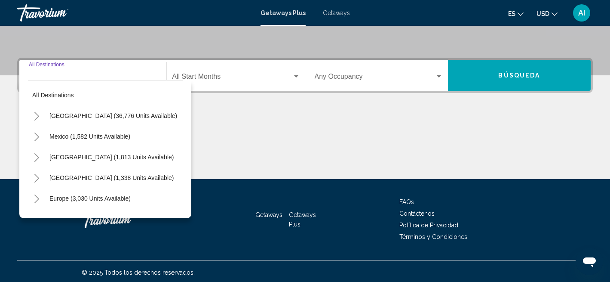
scroll to position [185, 0]
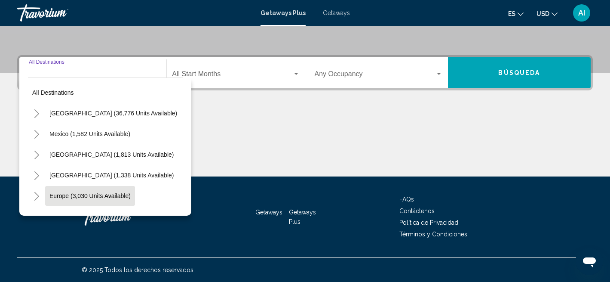
click at [84, 194] on span "Europe (3,030 units available)" at bounding box center [89, 195] width 81 height 7
type input "**********"
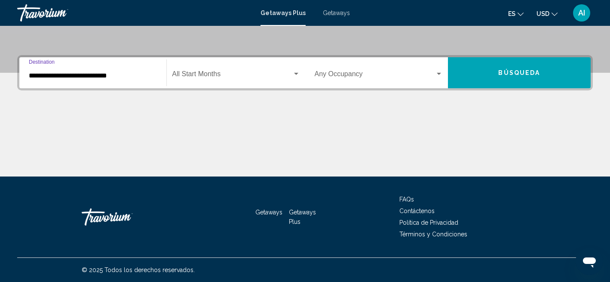
click at [208, 72] on span "Search widget" at bounding box center [232, 76] width 120 height 8
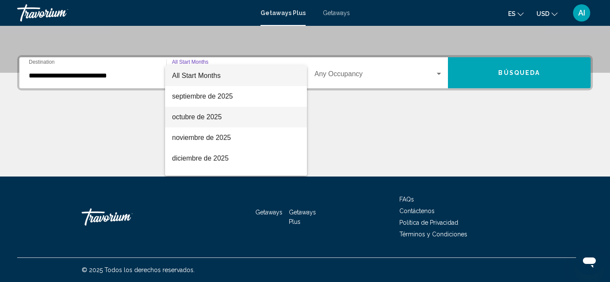
click at [210, 111] on span "octubre de 2025" at bounding box center [236, 117] width 128 height 21
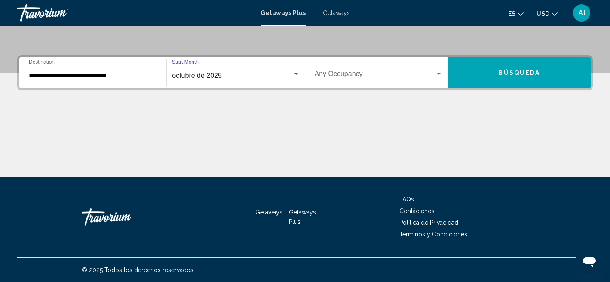
click at [517, 70] on span "Búsqueda" at bounding box center [519, 73] width 42 height 7
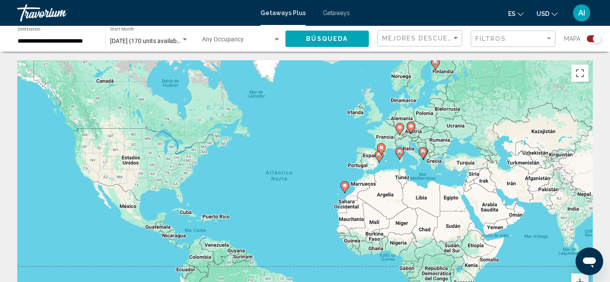
click at [327, 153] on div "Para activar la función de arrastre con el teclado, pulsa Alt + Intro. Cuando h…" at bounding box center [305, 189] width 576 height 258
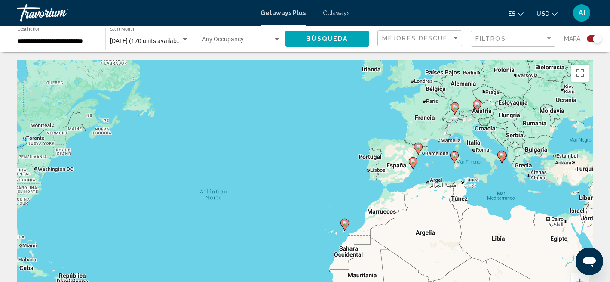
drag, startPoint x: 339, startPoint y: 155, endPoint x: 264, endPoint y: 142, distance: 76.3
click at [264, 142] on div "Para activar la función de arrastre con el teclado, pulsa Alt + Intro. Cuando h…" at bounding box center [305, 189] width 576 height 258
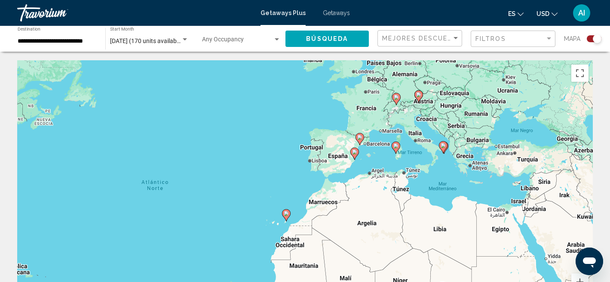
click at [264, 142] on div "Para activar la función de arrastre con el teclado, pulsa Alt + Intro. Cuando h…" at bounding box center [305, 189] width 576 height 258
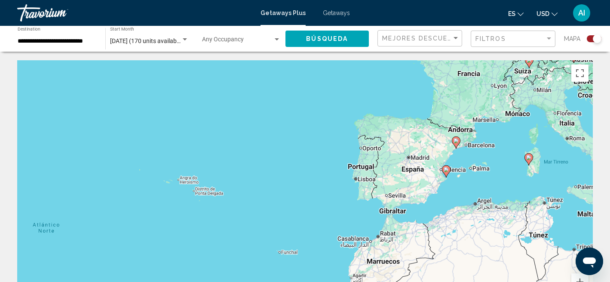
click at [264, 142] on div "Para activar la función de arrastre con el teclado, pulsa Alt + Intro. Cuando h…" at bounding box center [305, 189] width 576 height 258
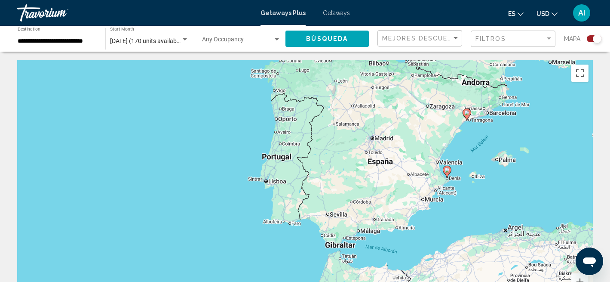
drag, startPoint x: 362, startPoint y: 186, endPoint x: 178, endPoint y: 151, distance: 186.4
click at [178, 151] on div "Para activar la función de arrastre con el teclado, pulsa Alt + Intro. Cuando h…" at bounding box center [305, 189] width 576 height 258
click at [498, 197] on div "Para activar la función de arrastre con el teclado, pulsa Alt + Intro. Cuando h…" at bounding box center [305, 189] width 576 height 258
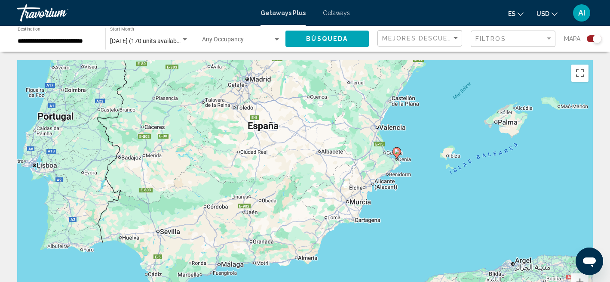
click at [498, 197] on div "Para activar la función de arrastre con el teclado, pulsa Alt + Intro. Cuando h…" at bounding box center [305, 189] width 576 height 258
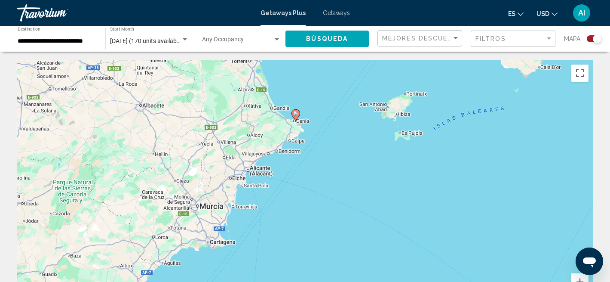
click at [367, 170] on div "Para activar la función de arrastre con el teclado, pulsa Alt + Intro. Cuando h…" at bounding box center [305, 189] width 576 height 258
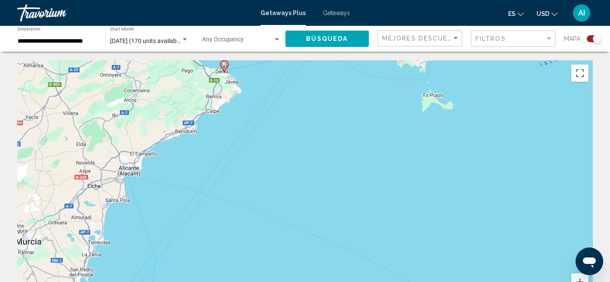
click at [225, 65] on image "Main content" at bounding box center [224, 64] width 5 height 5
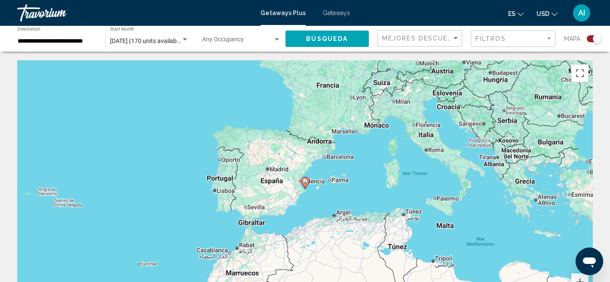
click at [306, 183] on image "Main content" at bounding box center [305, 180] width 5 height 5
type input "**********"
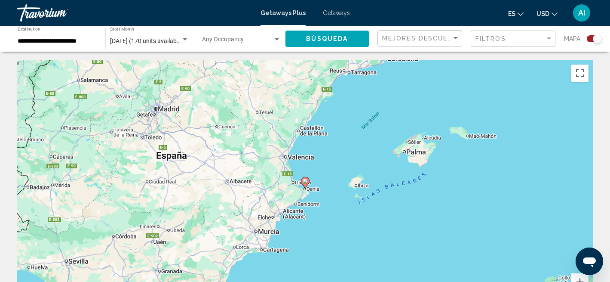
click at [306, 183] on image "Main content" at bounding box center [305, 180] width 5 height 5
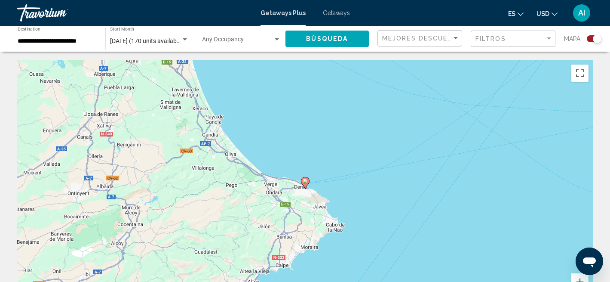
click at [306, 183] on image "Main content" at bounding box center [305, 180] width 5 height 5
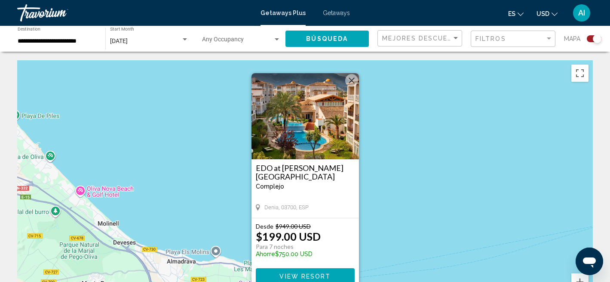
click at [434, 116] on div "Para activar la función de arrastre con el teclado, pulsa Alt + Intro. Cuando h…" at bounding box center [305, 189] width 576 height 258
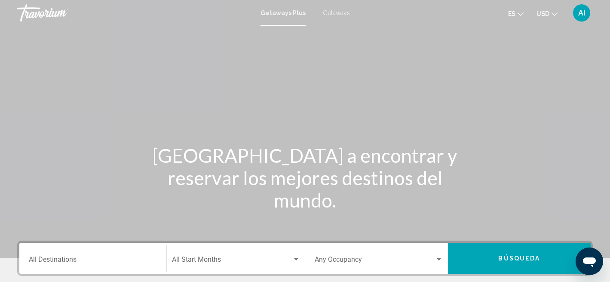
click at [64, 261] on input "Destination All Destinations" at bounding box center [93, 261] width 128 height 8
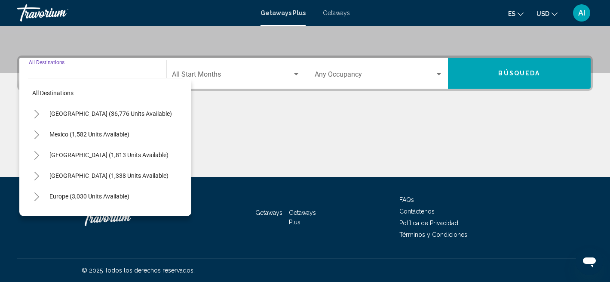
scroll to position [185, 0]
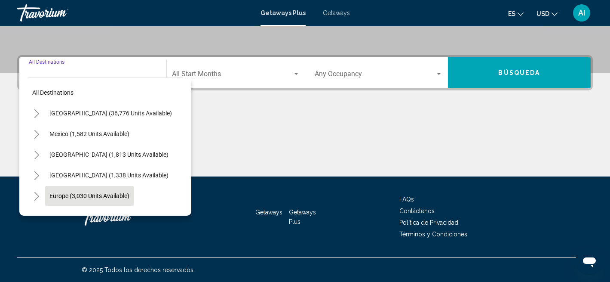
click at [110, 198] on span "Europe (3,030 units available)" at bounding box center [89, 195] width 80 height 7
type input "**********"
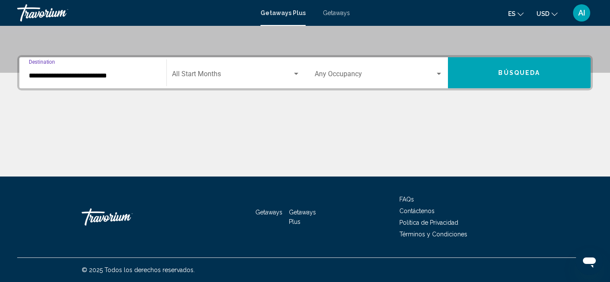
click at [216, 74] on span "Search widget" at bounding box center [232, 76] width 120 height 8
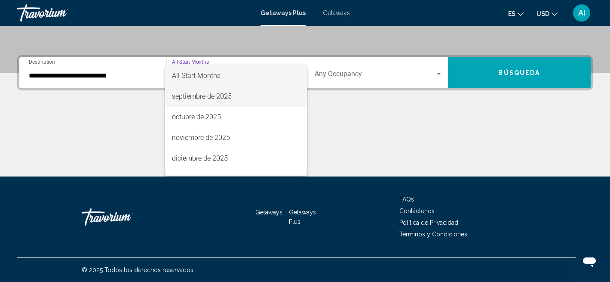
click at [221, 95] on span "septiembre de 2025" at bounding box center [236, 96] width 128 height 21
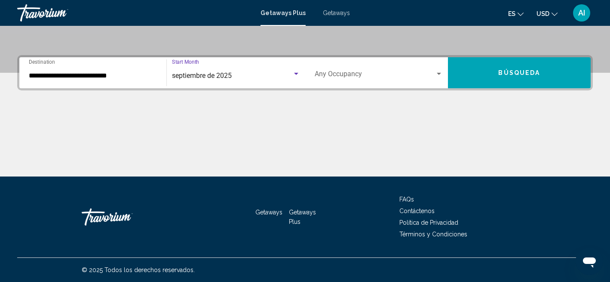
click at [543, 77] on button "Búsqueda" at bounding box center [519, 72] width 143 height 31
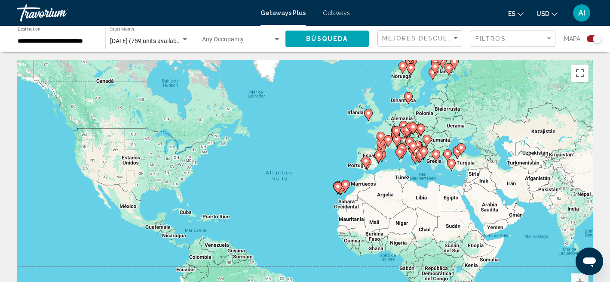
click at [330, 120] on div "Para activar la función de arrastre con el teclado, pulsa Alt + Intro. Cuando h…" at bounding box center [305, 189] width 576 height 258
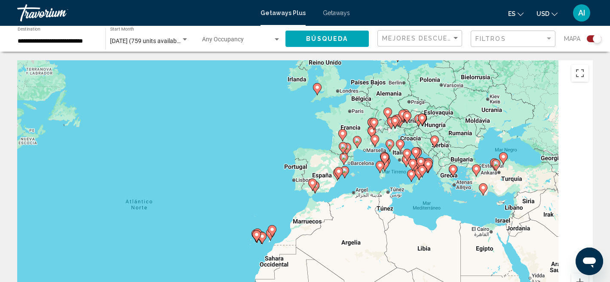
drag, startPoint x: 353, startPoint y: 196, endPoint x: 263, endPoint y: 169, distance: 94.0
click at [263, 169] on div "Para activar la función de arrastre con el teclado, pulsa Alt + Intro. Cuando h…" at bounding box center [305, 189] width 576 height 258
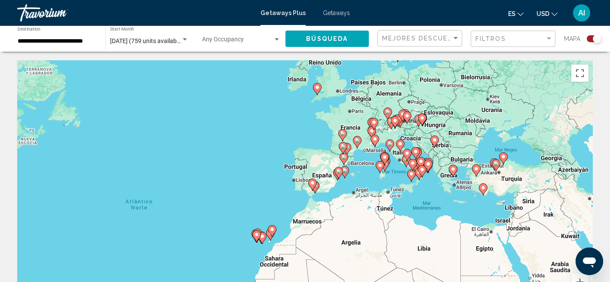
click at [263, 169] on div "Para activar la función de arrastre con el teclado, pulsa Alt + Intro. Cuando h…" at bounding box center [305, 189] width 576 height 258
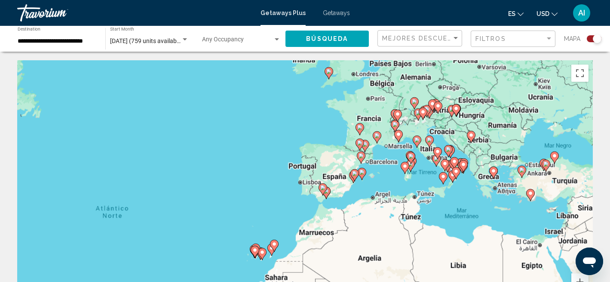
click at [263, 169] on div "Para activar la función de arrastre con el teclado, pulsa Alt + Intro. Cuando h…" at bounding box center [305, 189] width 576 height 258
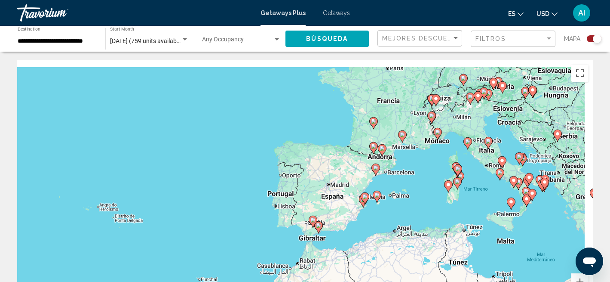
drag, startPoint x: 443, startPoint y: 197, endPoint x: 384, endPoint y: 212, distance: 60.9
click at [384, 214] on div "Para activar la función de arrastre con el teclado, pulsa Alt + Intro. Cuando h…" at bounding box center [305, 189] width 576 height 258
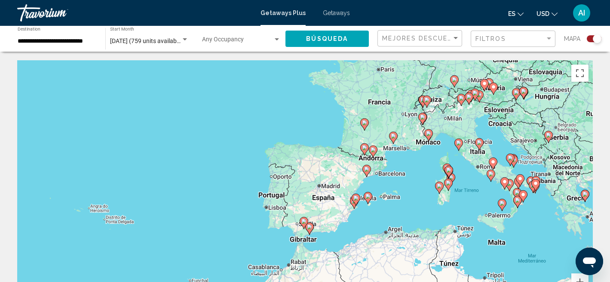
click at [384, 212] on div "Para activar la función de arrastre con el teclado, pulsa Alt + Intro. Cuando h…" at bounding box center [305, 189] width 576 height 258
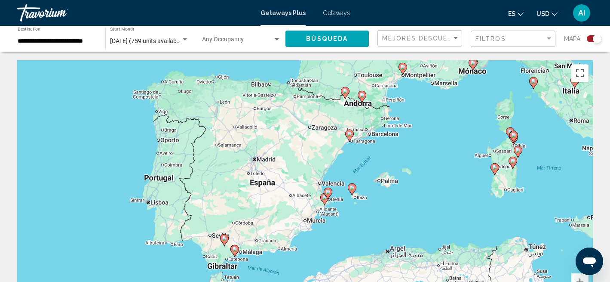
click at [365, 210] on div "Para activar la función de arrastre con el teclado, pulsa Alt + Intro. Cuando h…" at bounding box center [305, 189] width 576 height 258
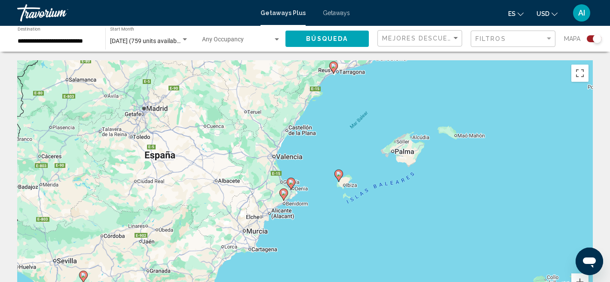
click at [307, 206] on div "Para activar la función de arrastre con el teclado, pulsa Alt + Intro. Cuando h…" at bounding box center [305, 189] width 576 height 258
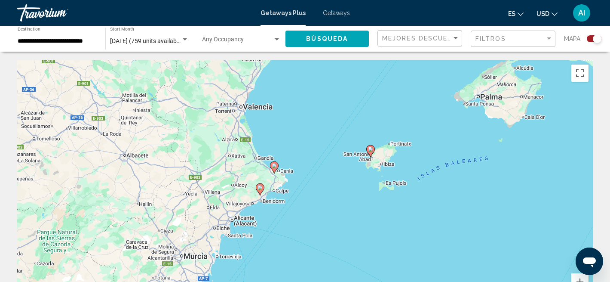
click at [261, 187] on image "Main content" at bounding box center [260, 187] width 5 height 5
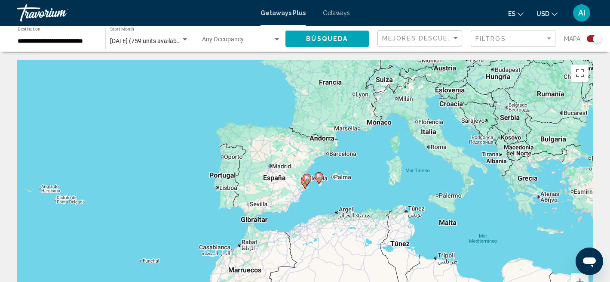
click at [304, 186] on gmp-advanced-marker "Main content" at bounding box center [307, 179] width 9 height 13
type input "**********"
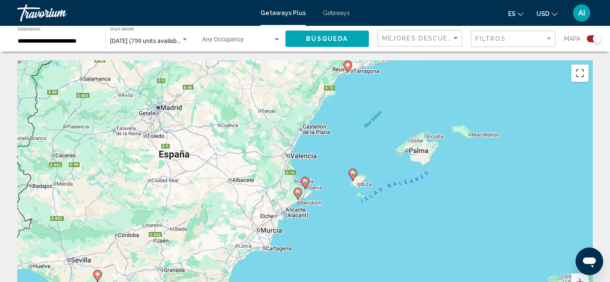
click at [298, 193] on image "Main content" at bounding box center [297, 191] width 5 height 5
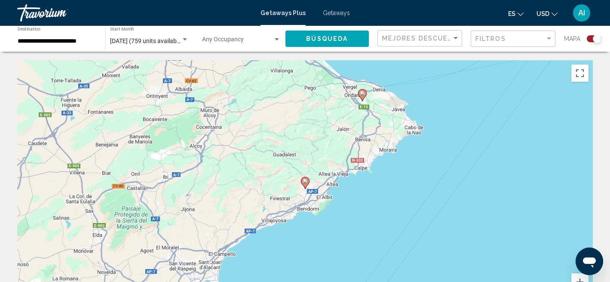
click at [306, 184] on icon "Main content" at bounding box center [305, 182] width 8 height 11
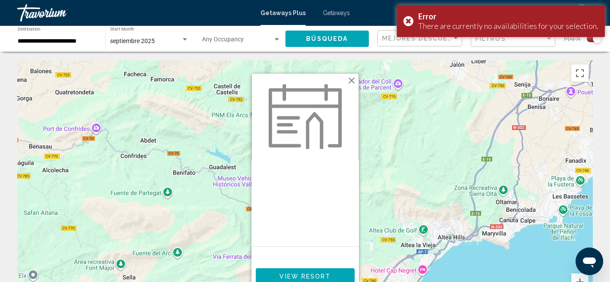
click at [323, 276] on span "View Resort" at bounding box center [304, 276] width 51 height 7
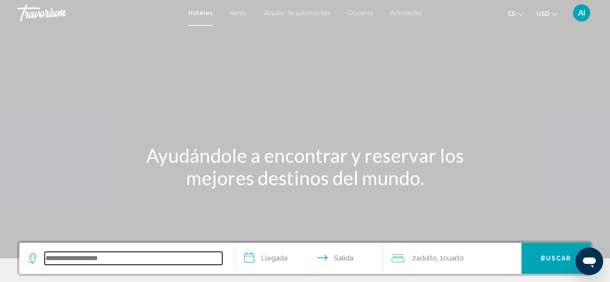
click at [86, 255] on input "Search widget" at bounding box center [134, 258] width 178 height 13
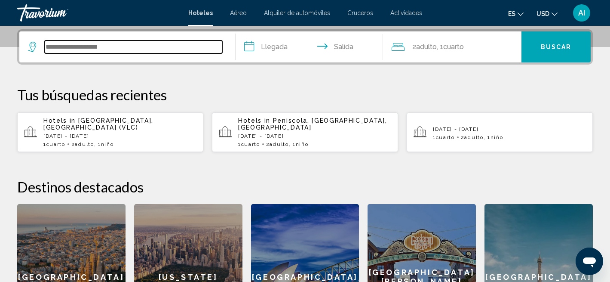
scroll to position [212, 0]
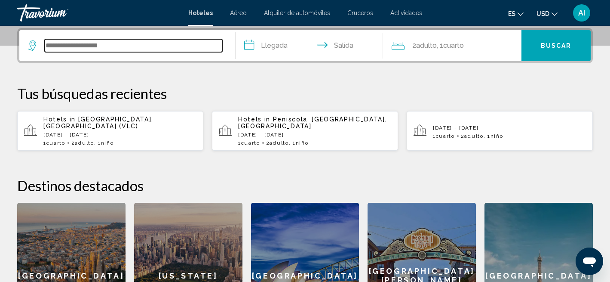
click at [93, 46] on input "Search widget" at bounding box center [134, 45] width 178 height 13
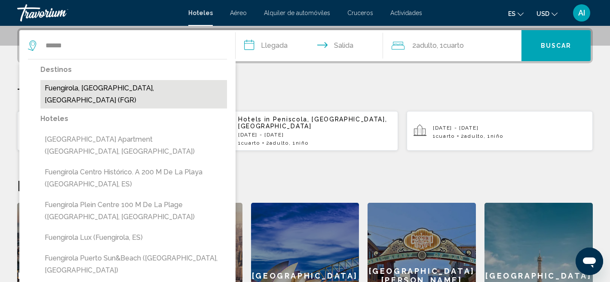
click at [83, 89] on button "Fuengirola, Malaga, Spain (FGR)" at bounding box center [133, 94] width 187 height 28
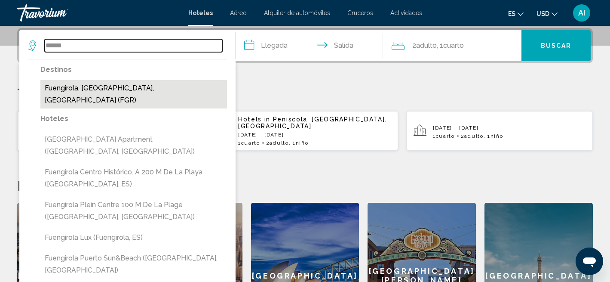
type input "**********"
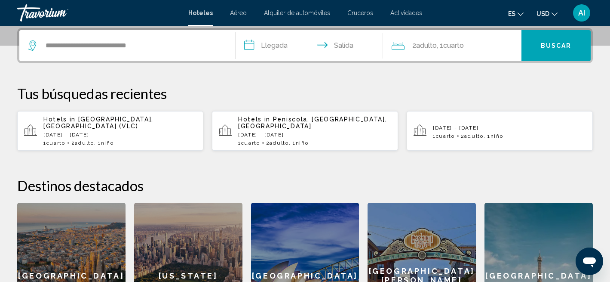
click at [276, 44] on input "**********" at bounding box center [311, 47] width 150 height 34
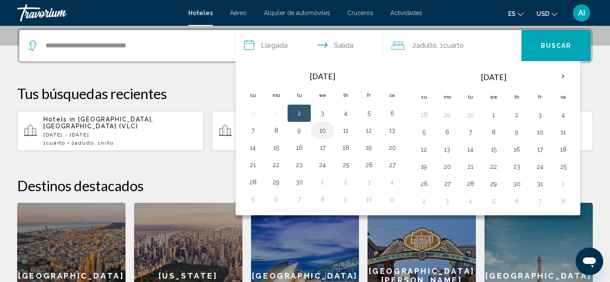
click at [322, 131] on button "10" at bounding box center [323, 130] width 14 height 12
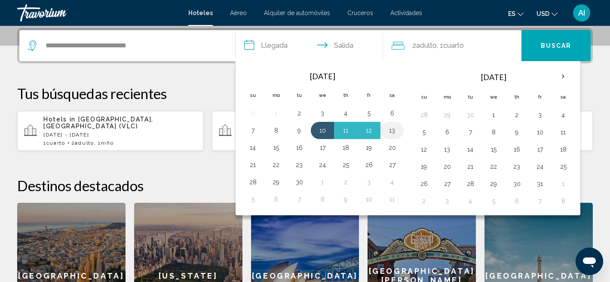
click at [393, 128] on button "13" at bounding box center [392, 130] width 14 height 12
type input "**********"
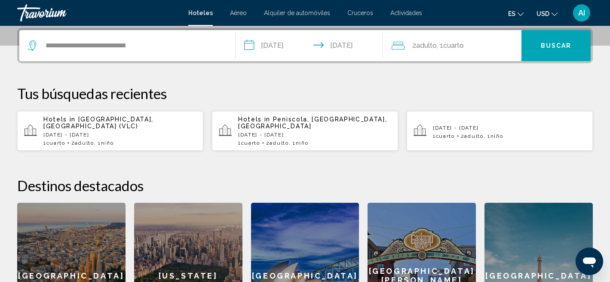
click at [566, 43] on span "Buscar" at bounding box center [556, 46] width 31 height 7
